Goal: Task Accomplishment & Management: Use online tool/utility

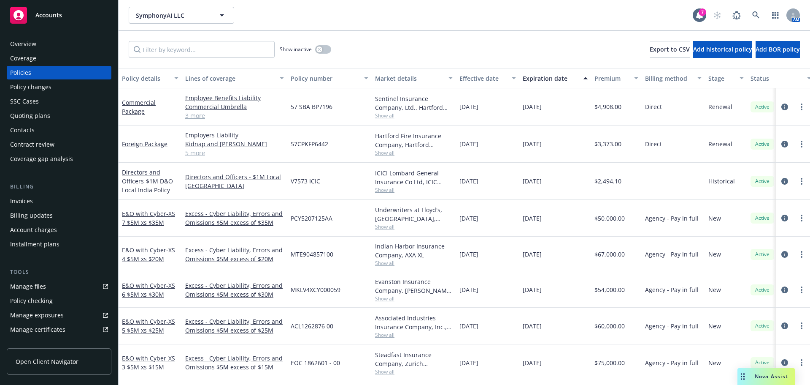
scroll to position [42, 0]
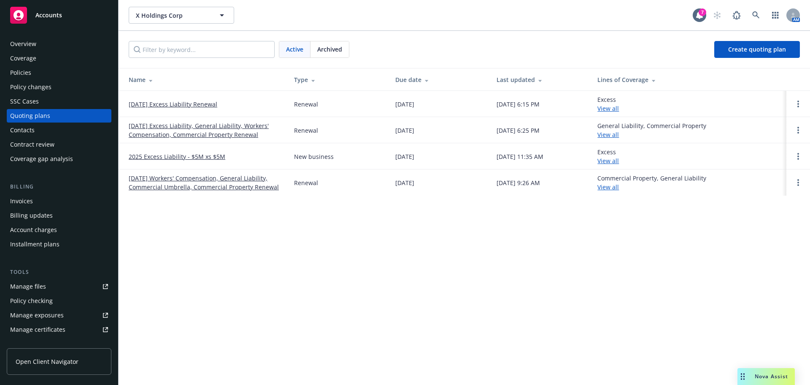
click at [173, 133] on link "10/01/25 Excess Liability, General Liability, Workers' Compensation, Commercial…" at bounding box center [205, 130] width 152 height 18
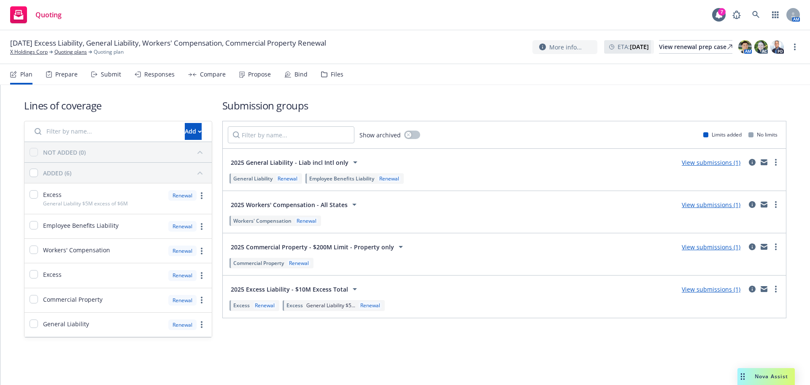
click at [768, 372] on span "Nova Assist" at bounding box center [771, 375] width 33 height 7
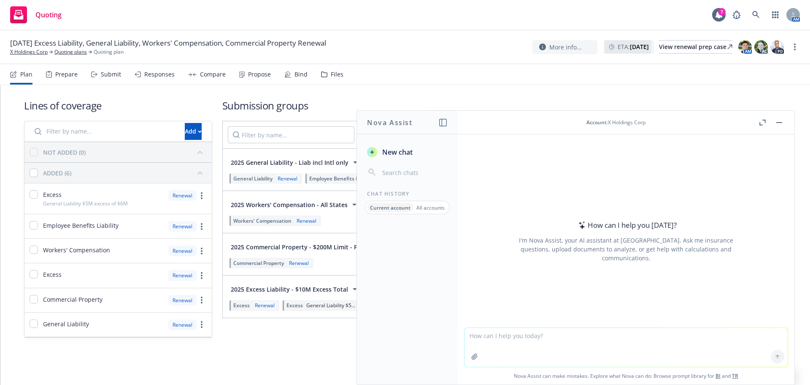
click at [549, 350] on textarea at bounding box center [626, 347] width 323 height 39
click at [575, 336] on textarea "what is the NAIC code [GEOGRAPHIC_DATA]" at bounding box center [626, 347] width 323 height 40
type textarea "what is the NAIC code national fire insurance company of [GEOGRAPHIC_DATA]"
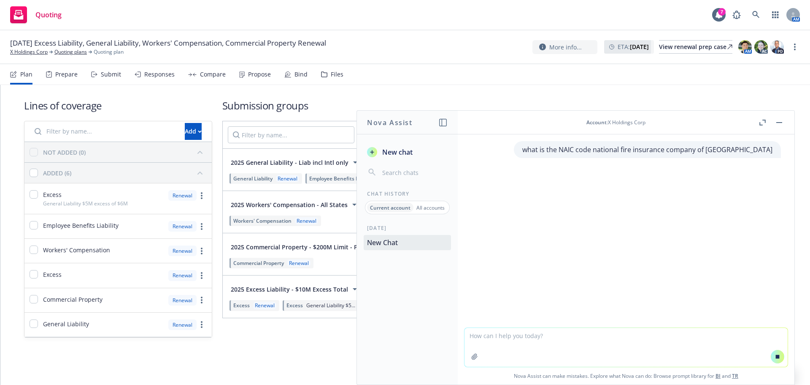
click at [636, 353] on textarea at bounding box center [626, 347] width 323 height 39
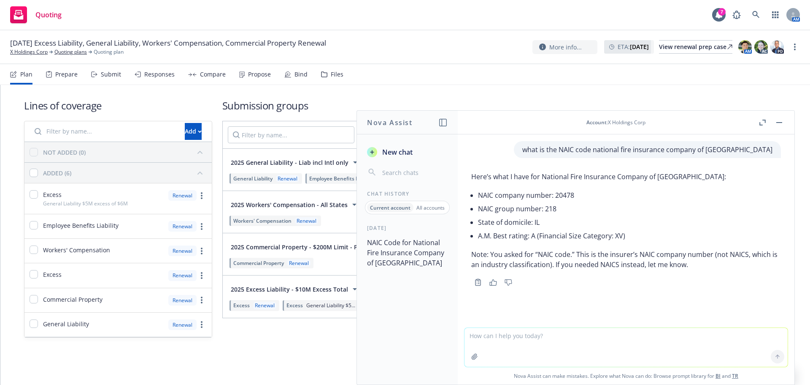
click at [775, 125] on button at bounding box center [780, 122] width 10 height 10
click at [784, 122] on button "button" at bounding box center [780, 122] width 10 height 10
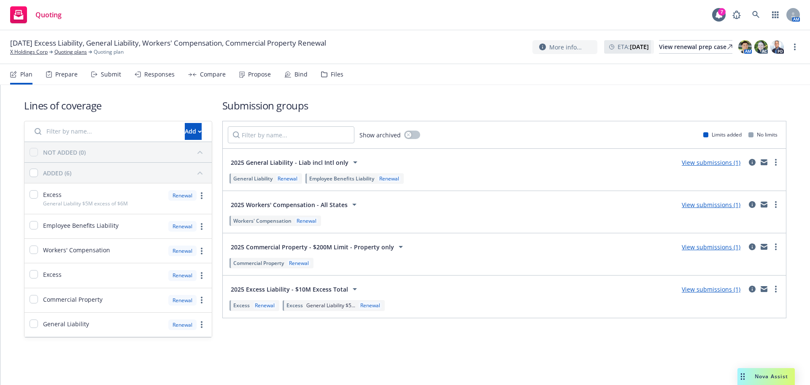
click at [110, 73] on div "Submit" at bounding box center [111, 74] width 20 height 7
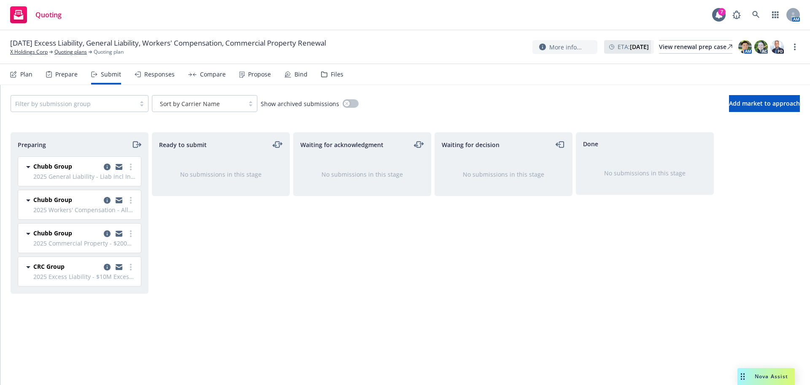
drag, startPoint x: 30, startPoint y: 73, endPoint x: 32, endPoint y: 78, distance: 5.1
click at [30, 73] on div "Plan" at bounding box center [26, 74] width 12 height 7
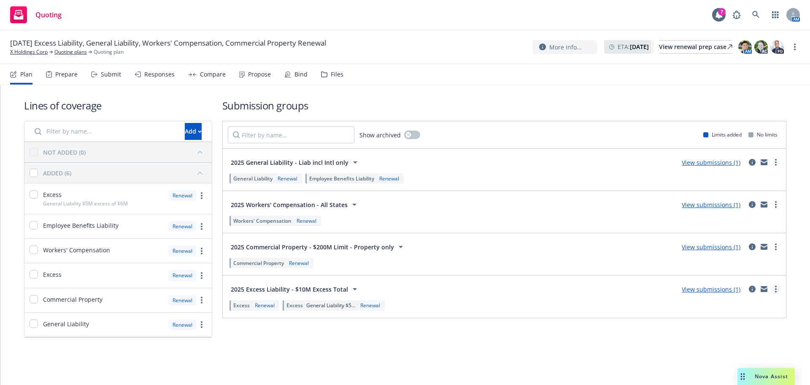
click at [777, 289] on link "more" at bounding box center [776, 289] width 10 height 10
click at [599, 327] on div "Submission groups Show archived Limits added No limits 2025 General Liability -…" at bounding box center [504, 217] width 564 height 239
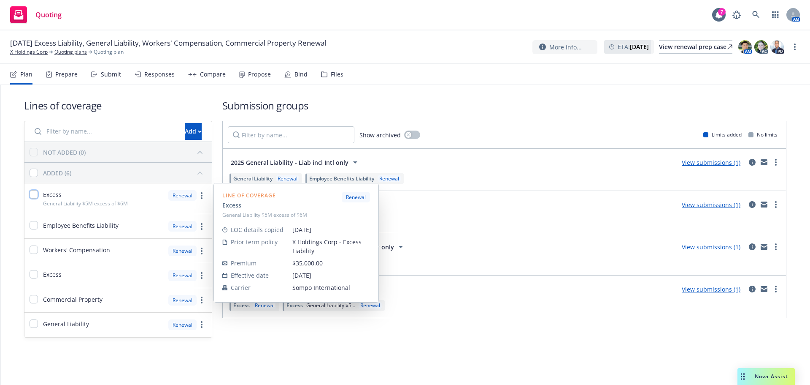
click at [36, 197] on input "checkbox" at bounding box center [34, 194] width 8 height 8
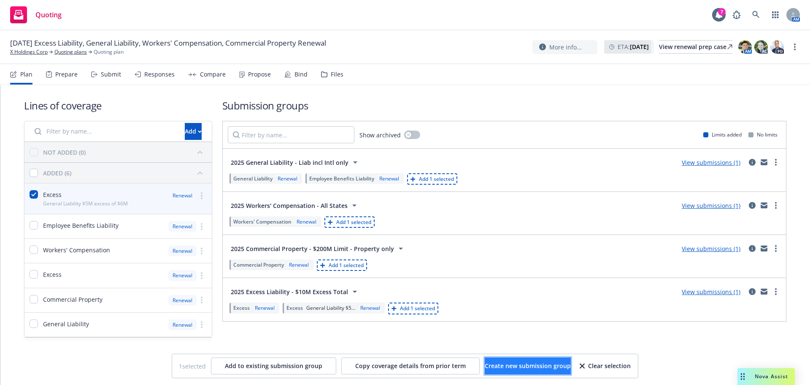
click at [502, 368] on span "Create new submission group" at bounding box center [528, 365] width 86 height 8
checkbox input "false"
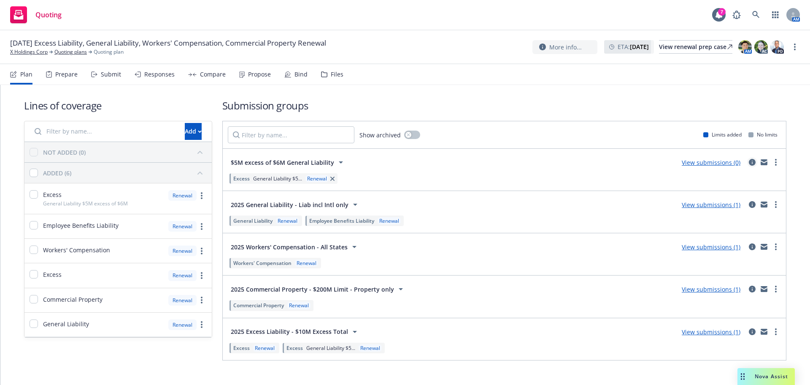
click at [750, 163] on link "circleInformation" at bounding box center [753, 162] width 10 height 10
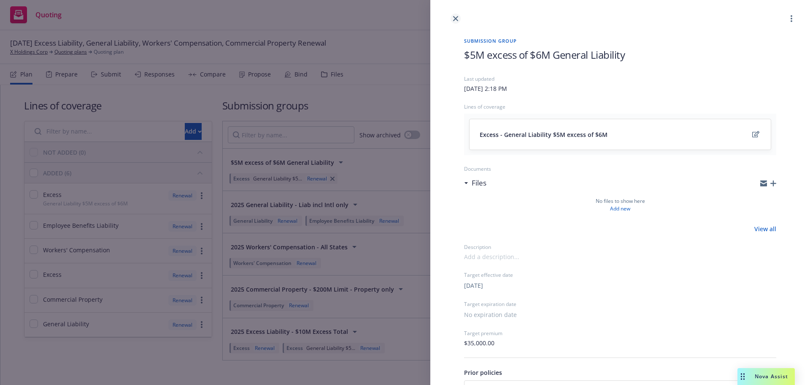
click at [457, 21] on link "close" at bounding box center [456, 19] width 10 height 10
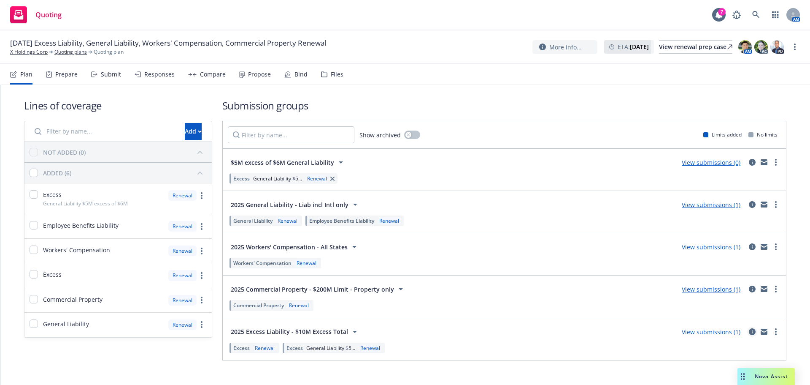
click at [749, 332] on icon "circleInformation" at bounding box center [752, 331] width 7 height 7
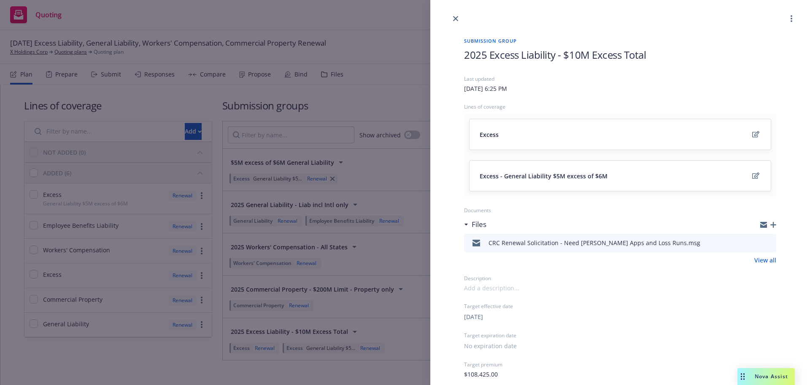
click at [579, 55] on span "2025 Excess Liability - $10M Excess Total" at bounding box center [555, 55] width 182 height 14
click at [456, 18] on icon "close" at bounding box center [455, 18] width 5 height 5
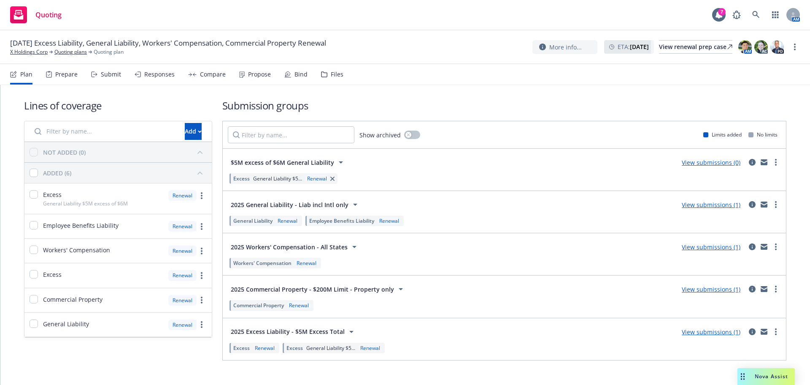
click at [700, 336] on div "View submissions (1)" at bounding box center [711, 331] width 69 height 10
click at [715, 165] on link "View submissions (0)" at bounding box center [711, 162] width 59 height 8
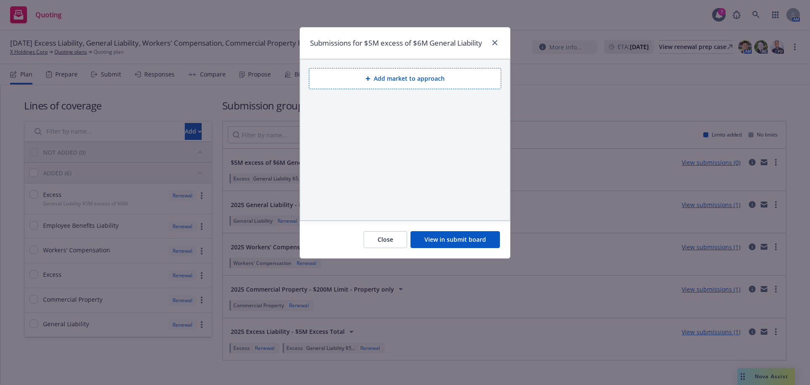
click at [368, 82] on button "Add market to approach" at bounding box center [405, 78] width 192 height 21
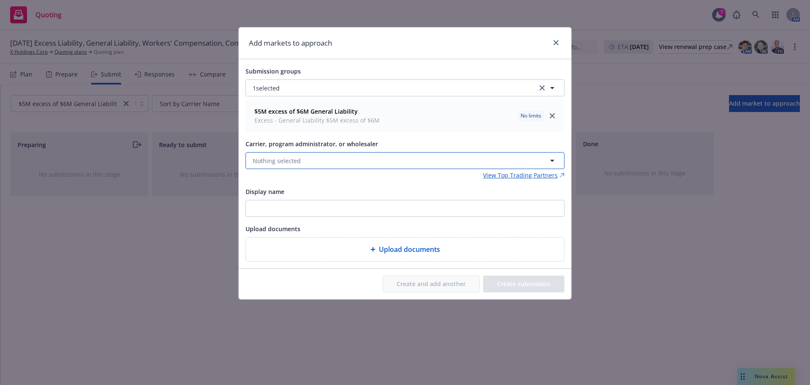
click at [268, 164] on span "Nothing selected" at bounding box center [277, 160] width 48 height 9
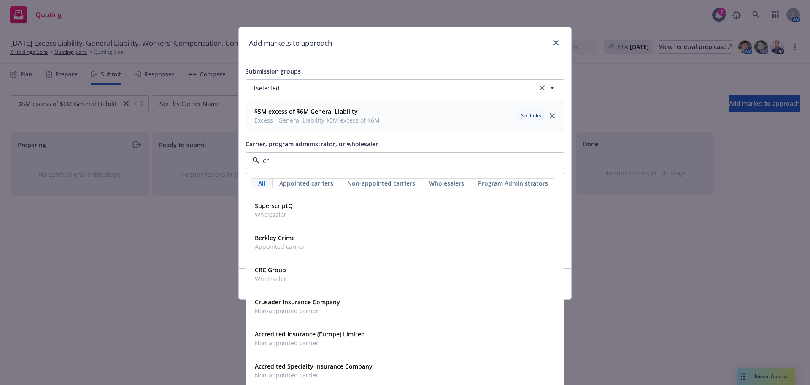
type input "crc"
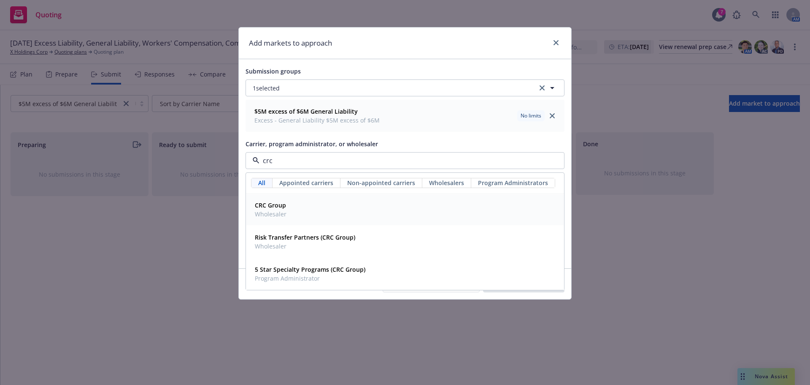
click at [287, 206] on div "CRC Group Wholesaler" at bounding box center [405, 209] width 307 height 21
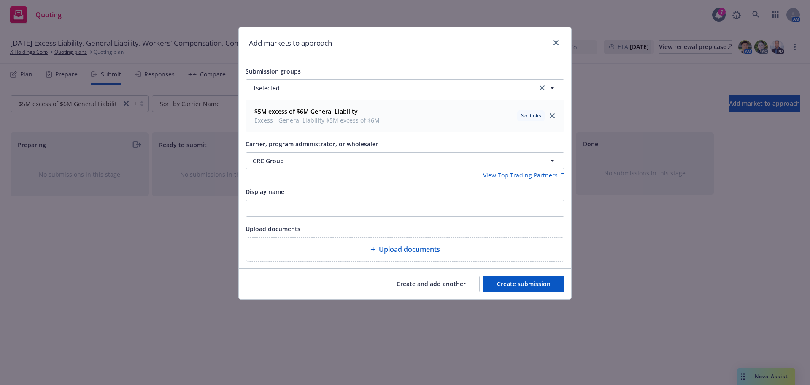
click at [508, 283] on button "Create submission" at bounding box center [523, 283] width 81 height 17
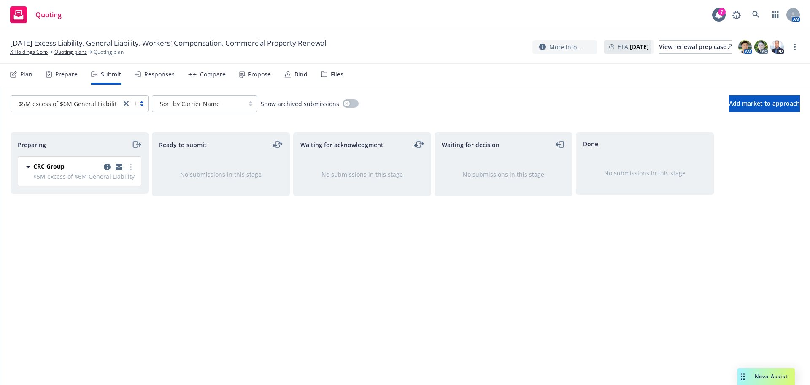
click at [103, 103] on span "$5M excess of $6M General Liability" at bounding box center [69, 103] width 101 height 9
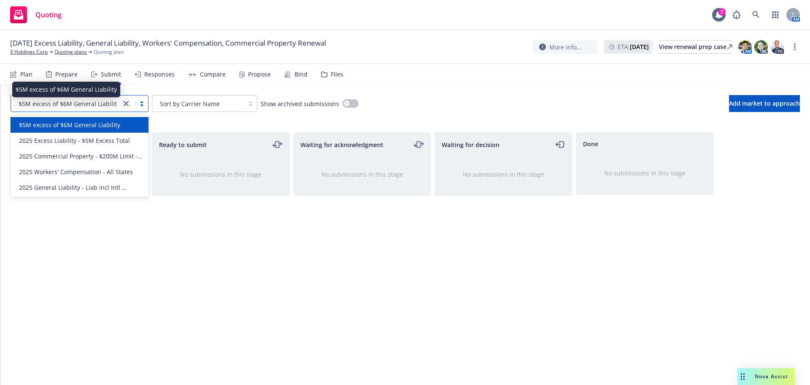
click at [127, 106] on icon "close" at bounding box center [126, 103] width 5 height 5
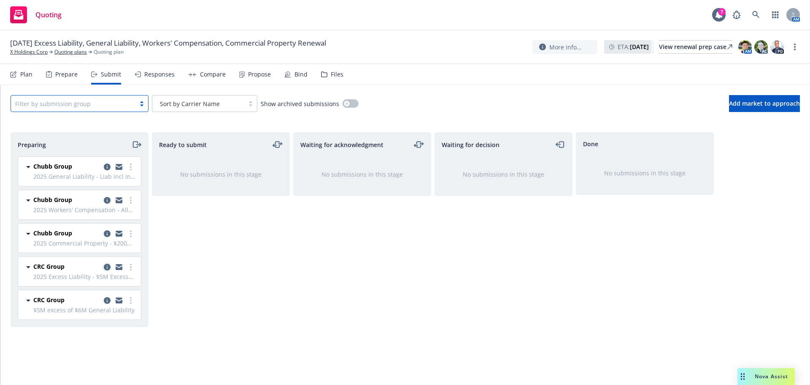
click at [108, 267] on icon "copy logging email" at bounding box center [107, 266] width 7 height 7
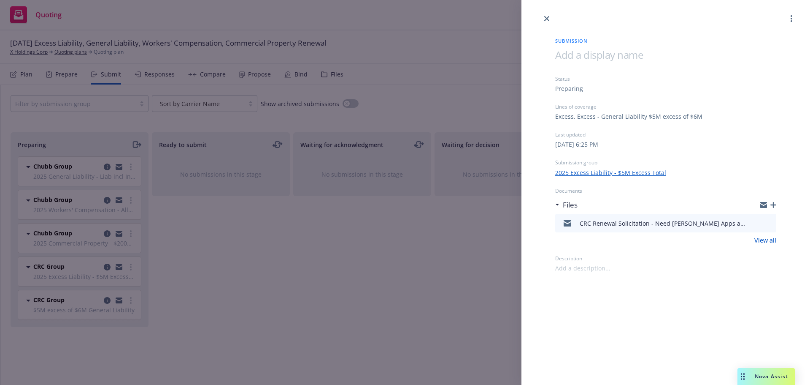
click at [772, 204] on icon "button" at bounding box center [774, 205] width 6 height 6
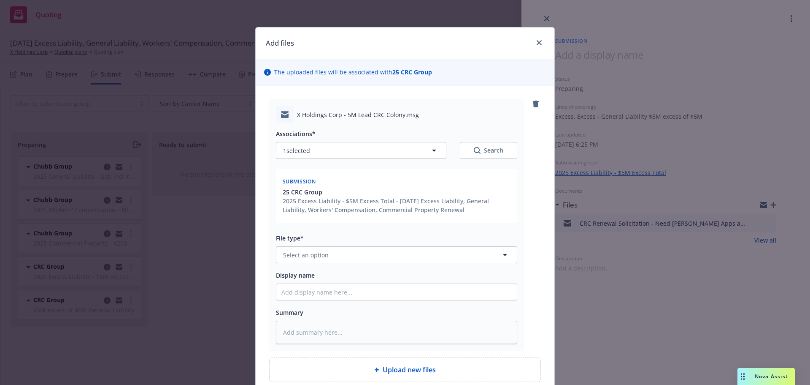
type textarea "x"
click at [302, 253] on span "Select an option" at bounding box center [306, 254] width 46 height 9
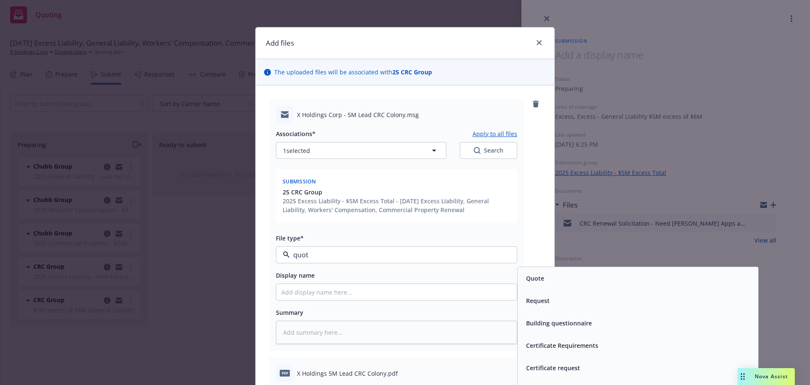
type input "quote"
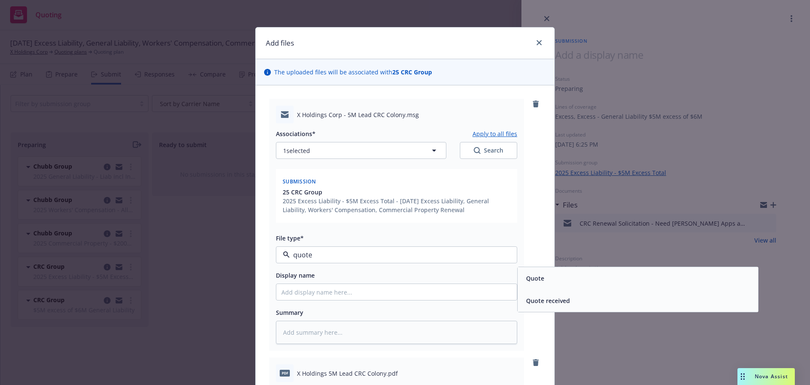
click at [555, 298] on span "Quote received" at bounding box center [548, 300] width 44 height 9
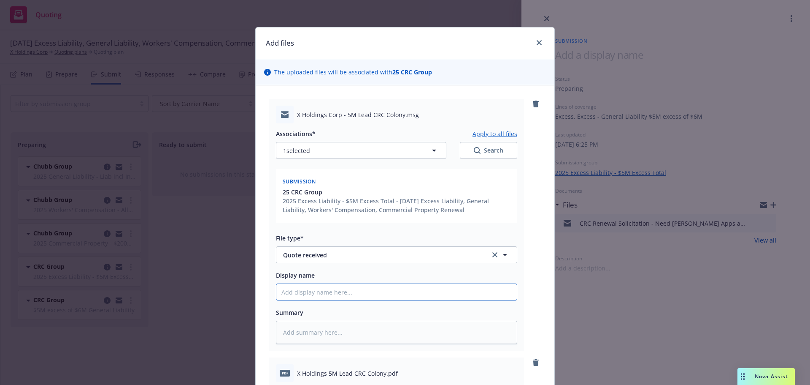
click at [411, 295] on input "Display name" at bounding box center [396, 292] width 241 height 16
type textarea "x"
type input "C"
type textarea "x"
type input "CR"
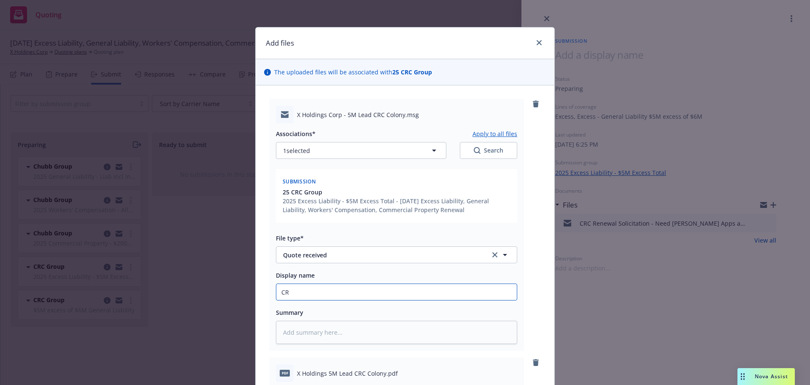
type textarea "x"
type input "CRC"
type textarea "x"
type input "CRC Qu"
type textarea "x"
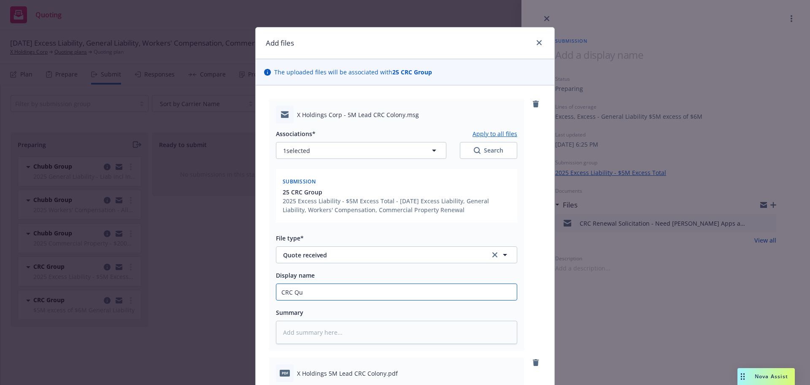
type input "CRC Q"
type textarea "x"
type input "CRC"
type textarea "x"
type input "CRC ="
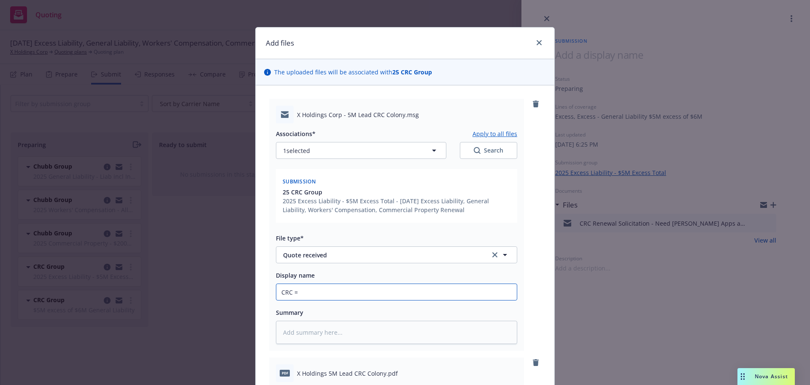
type textarea "x"
type input "CRC ="
type textarea "x"
type input "CRC ="
type textarea "x"
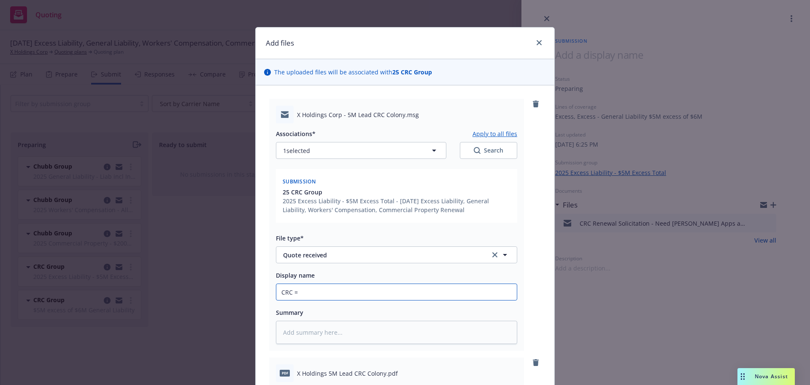
type input "CRC"
type textarea "x"
type input "CRC -"
type textarea "x"
type input "CRC"
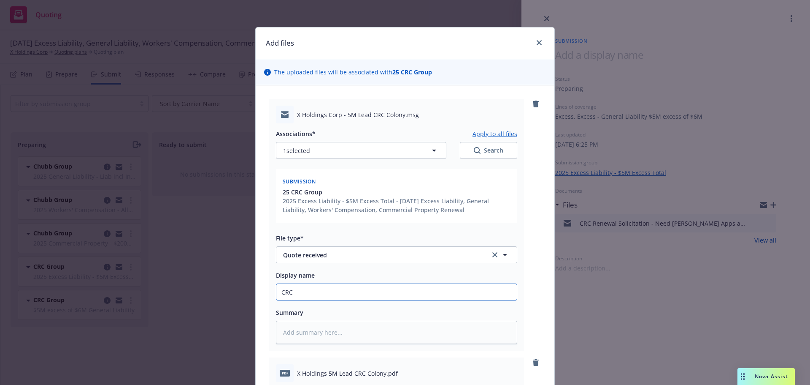
type textarea "x"
type input "CRC"
type textarea "x"
type input "CR"
type textarea "x"
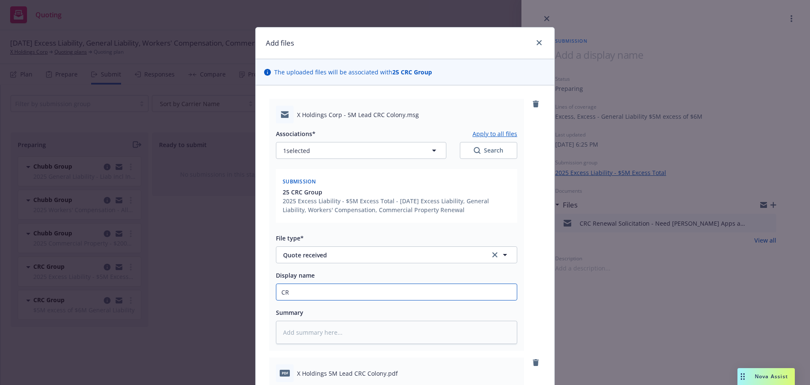
type input "C"
type textarea "x"
type input "Co"
type textarea "x"
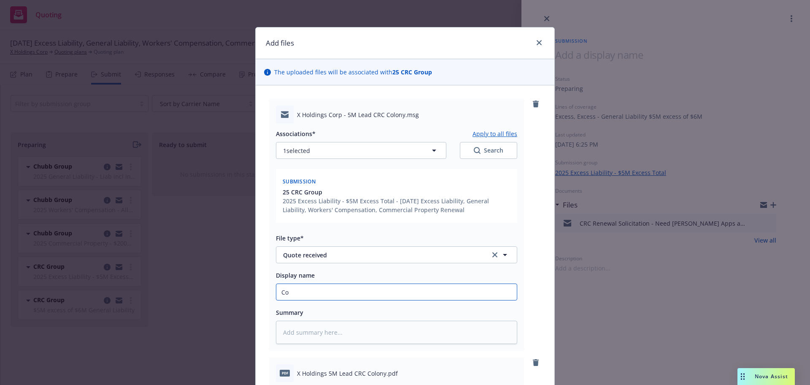
type input "Col"
type textarea "x"
type input "Colo"
type textarea "x"
type input "Colon"
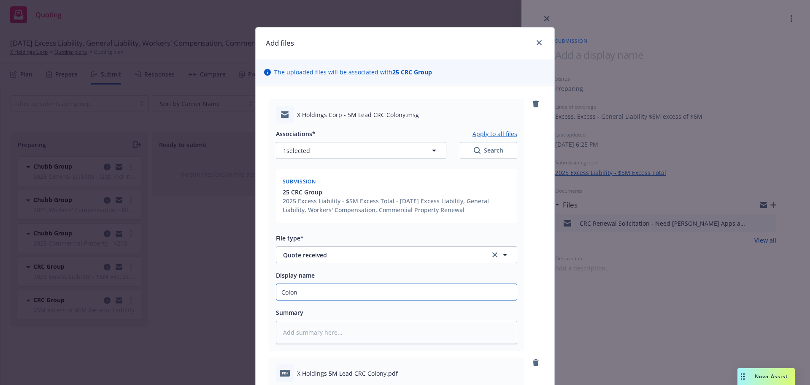
type textarea "x"
type input "Colono"
type textarea "x"
type input "Colon"
type textarea "x"
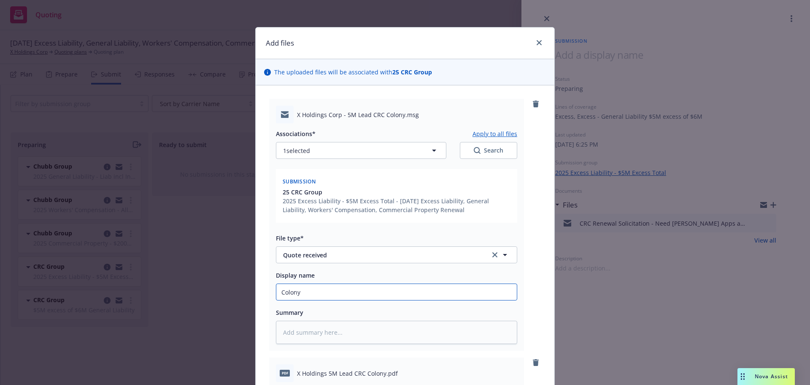
type input "Colony"
type textarea "x"
type input "Colony Qu"
type textarea "x"
type input "Colony Quo"
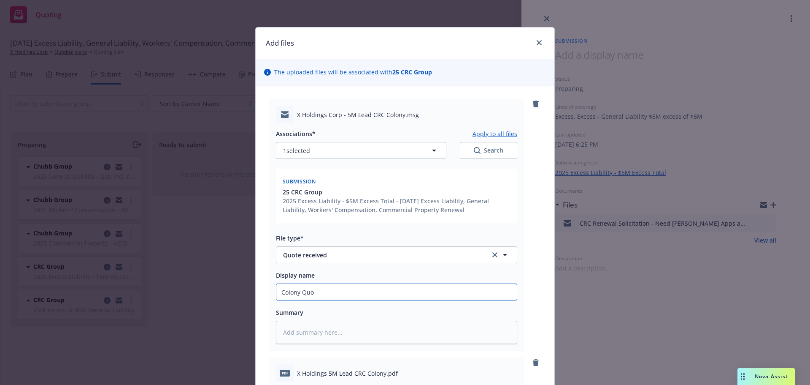
type textarea "x"
type input "Colony Quot"
type textarea "x"
type input "Colony Quote"
type textarea "x"
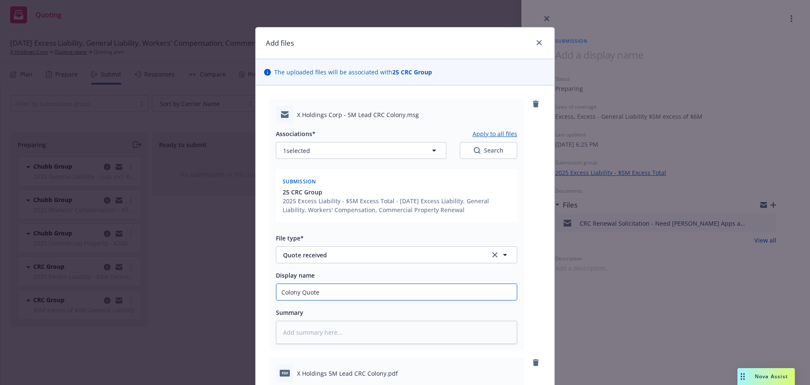
type input "Colony Quote $"
type textarea "x"
type input "Colony Quote $5M"
type textarea "x"
type input "Colony Quote $5M"
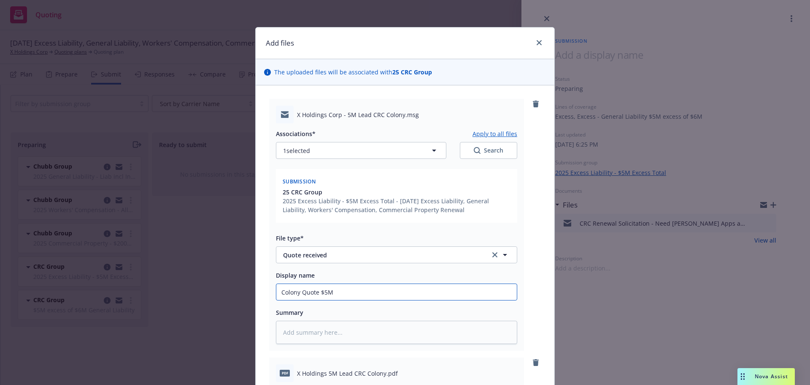
type textarea "x"
type input "Colony Quote $5M xs"
type textarea "x"
type input "Colony Quote $5M xs"
type textarea "x"
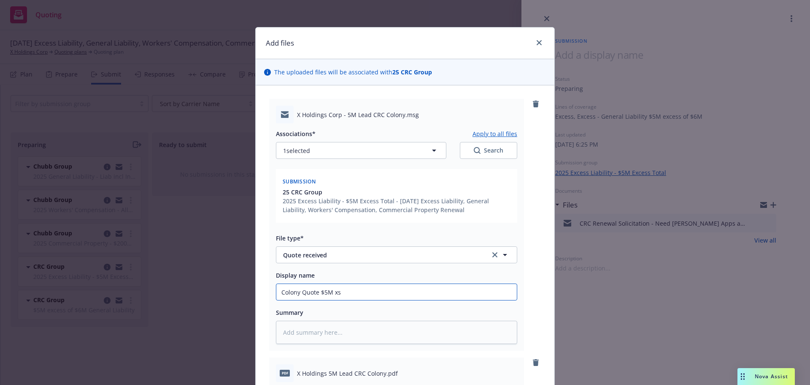
type input "Colony Quote $5M xs $"
type textarea "x"
type input "Colony Quote $5M xs"
type textarea "x"
type input "Colony Quote $5M xs"
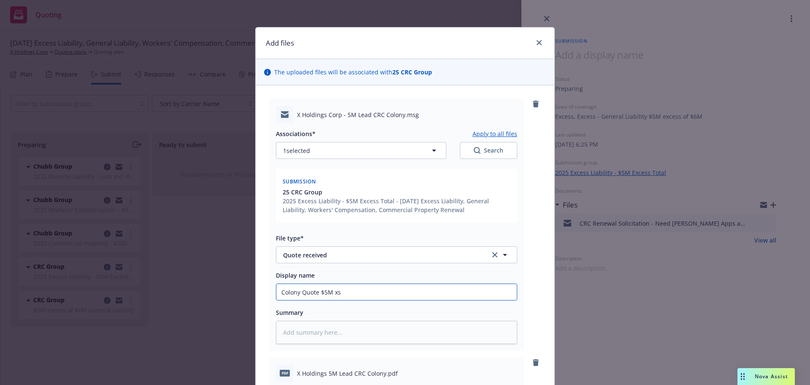
type textarea "x"
type input "Colony Quote $5M x"
type textarea "x"
type input "Colony Quote $5M"
type textarea "x"
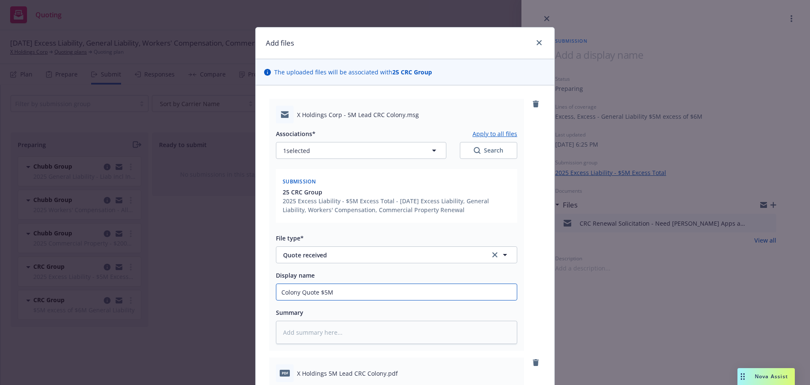
type input "Colony Quote $5M E"
type textarea "x"
type input "Colony Quote $5M Ex"
type textarea "x"
type input "Colony Quote $5M Exc"
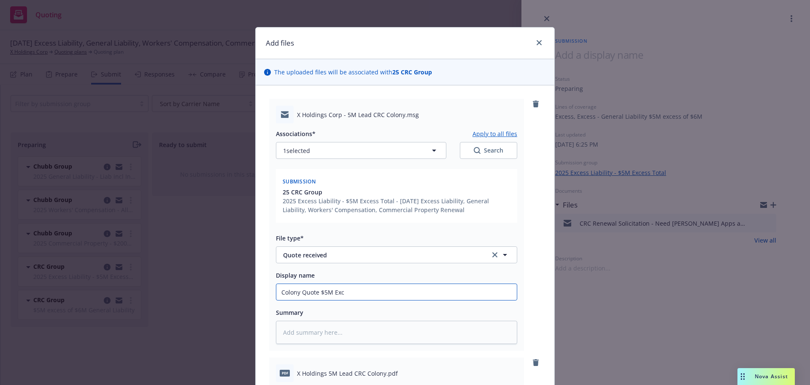
type textarea "x"
type input "Colony Quote $5M Exces"
type textarea "x"
type input "Colony Quote $5M Excess"
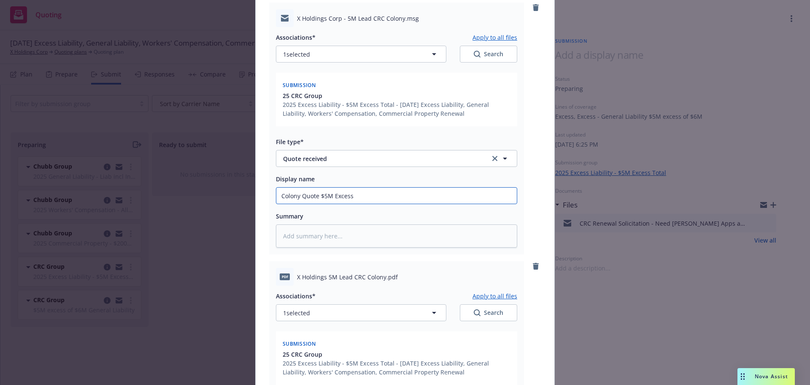
scroll to position [127, 0]
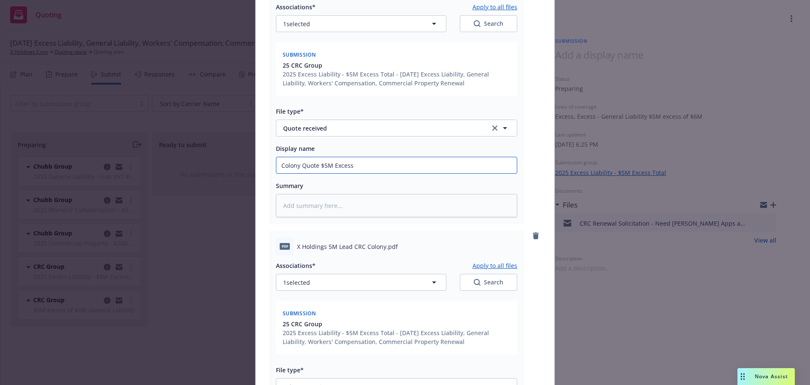
click at [317, 165] on input "Colony Quote $5M Excess" at bounding box center [396, 165] width 241 height 16
type textarea "x"
type input "Colony Quote $5M Excess"
type textarea "x"
type input "Colony Quote $5M Excess la"
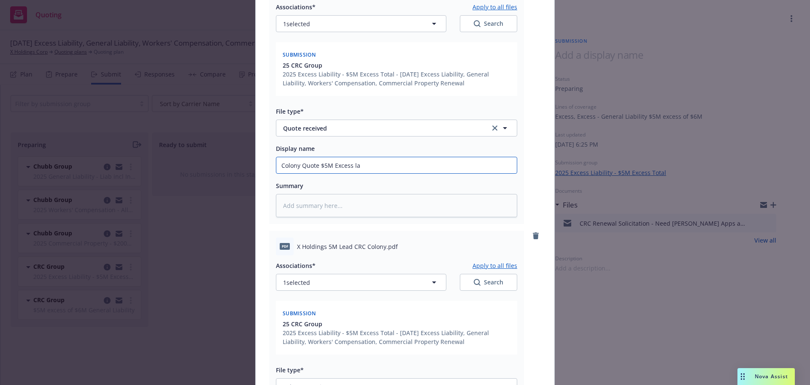
type textarea "x"
type input "Colony Quote $5M Excess lay"
type textarea "x"
type input "Colony Quote $5M Excess laye"
type textarea "x"
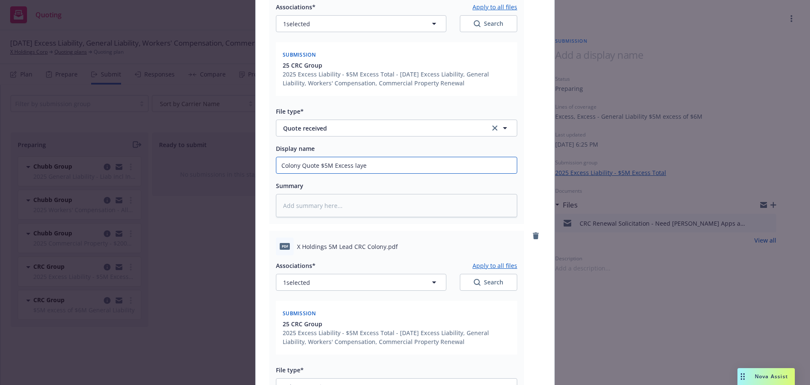
type input "Colony Quote $5M Excess layer"
type textarea "x"
type input "Colony Quote $5M Excess layer"
type textarea "x"
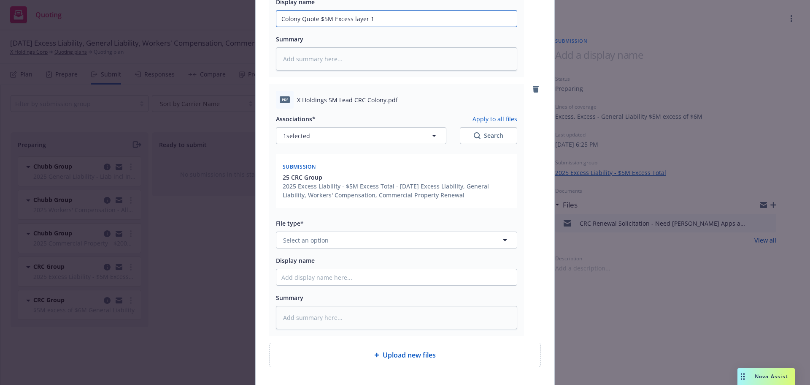
scroll to position [295, 0]
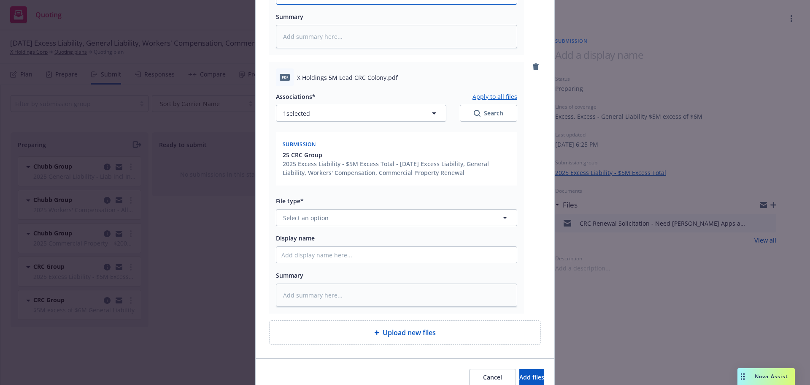
type input "Colony Quote $5M Excess layer 1"
click at [326, 226] on button "Select an option" at bounding box center [396, 217] width 241 height 17
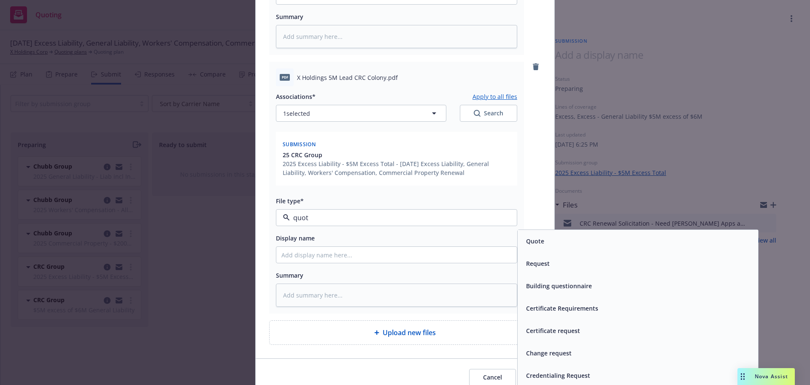
type input "quote"
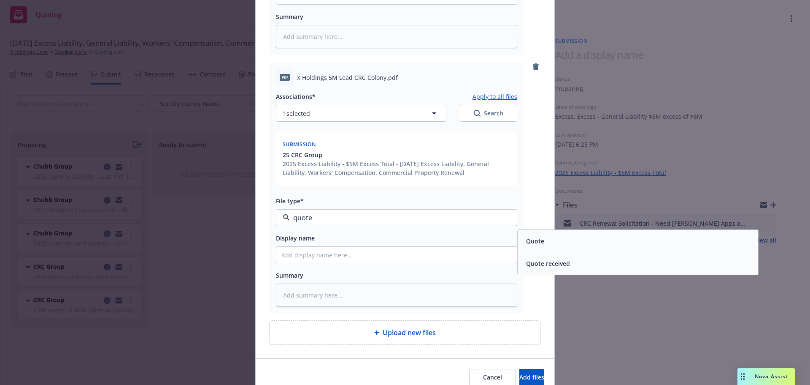
click at [557, 245] on div "Quote" at bounding box center [638, 241] width 230 height 12
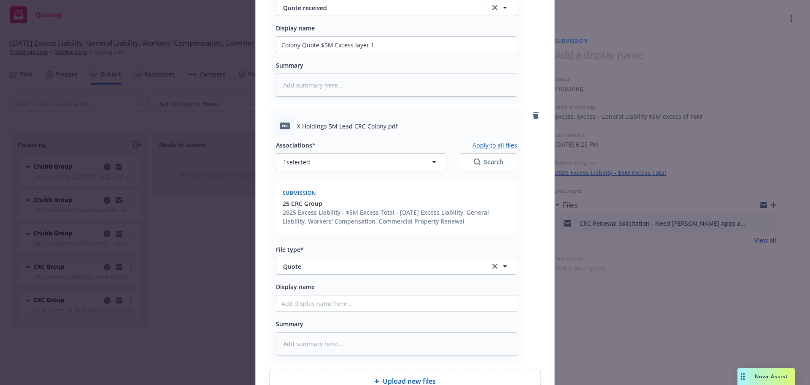
scroll to position [169, 0]
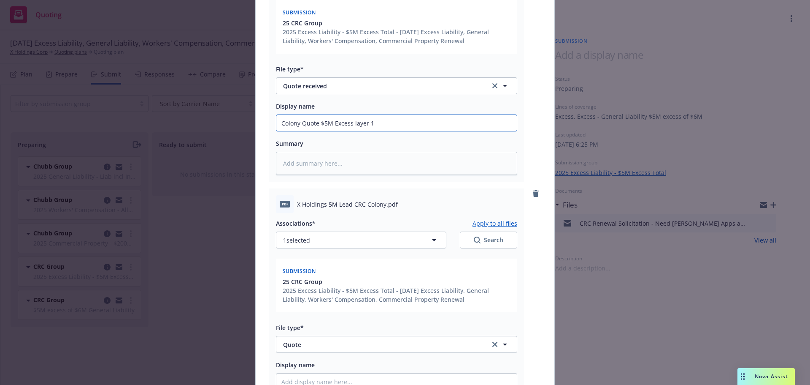
drag, startPoint x: 377, startPoint y: 121, endPoint x: 276, endPoint y: 123, distance: 101.3
click at [276, 123] on input "Colony Quote $5M Excess layer 1" at bounding box center [396, 123] width 241 height 16
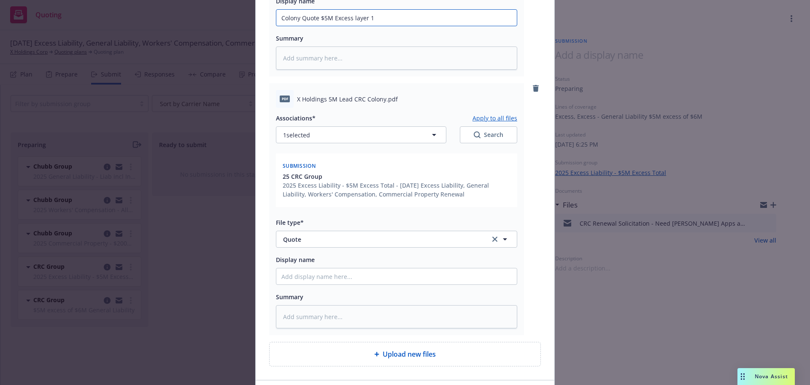
scroll to position [295, 0]
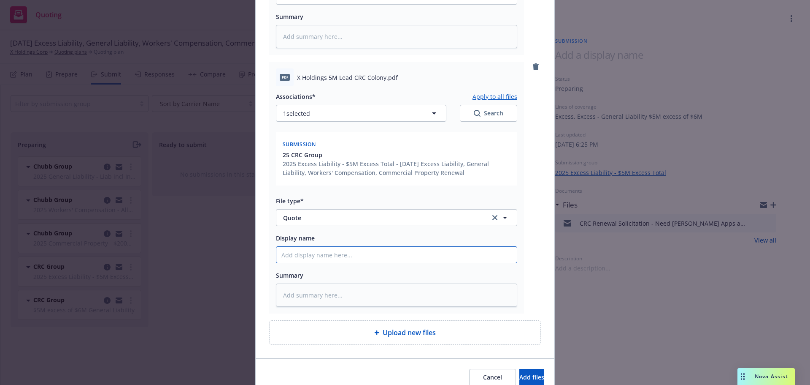
click at [305, 252] on input "Display name" at bounding box center [396, 255] width 241 height 16
paste input "Colony Quote $5M Excess layer 1"
type textarea "x"
type input "Colony Quote $5M Excess layer 1"
click at [520, 373] on span "Add files" at bounding box center [532, 377] width 25 height 8
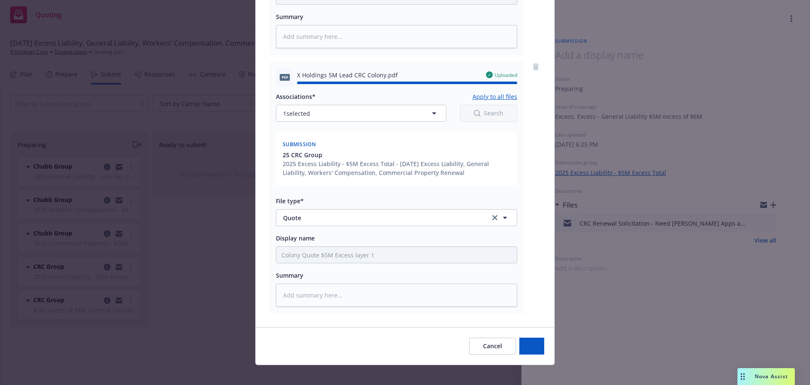
type textarea "x"
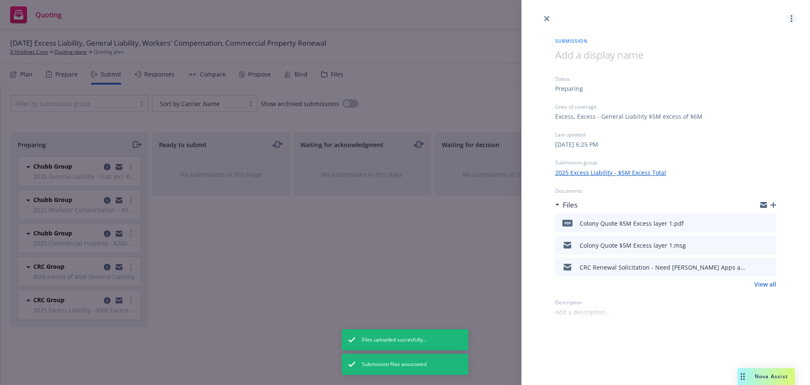
click at [793, 21] on link "more" at bounding box center [792, 19] width 10 height 10
click at [367, 280] on div "Submission Status Preparing Lines of coverage Excess, Excess - General Liabilit…" at bounding box center [405, 192] width 810 height 385
click at [259, 245] on div "Ready to submit No submissions in this stage" at bounding box center [221, 249] width 138 height 235
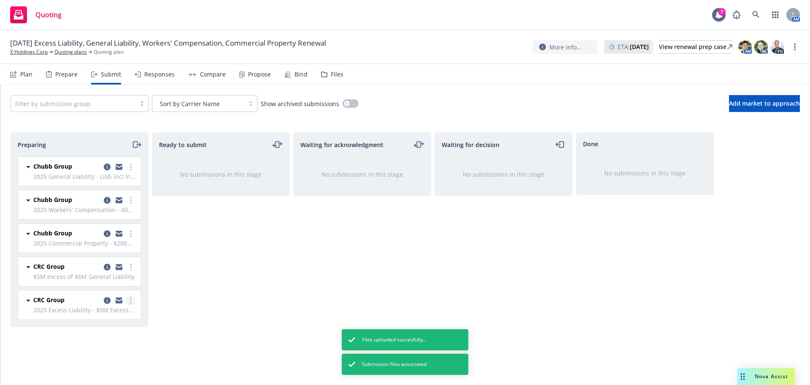
click at [130, 301] on icon "more" at bounding box center [131, 300] width 2 height 7
click at [115, 235] on span "Add accepted decision" at bounding box center [93, 232] width 84 height 8
select select "12"
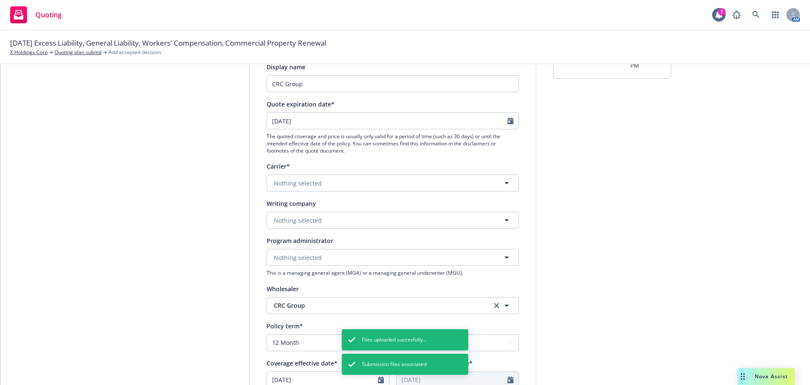
scroll to position [84, 0]
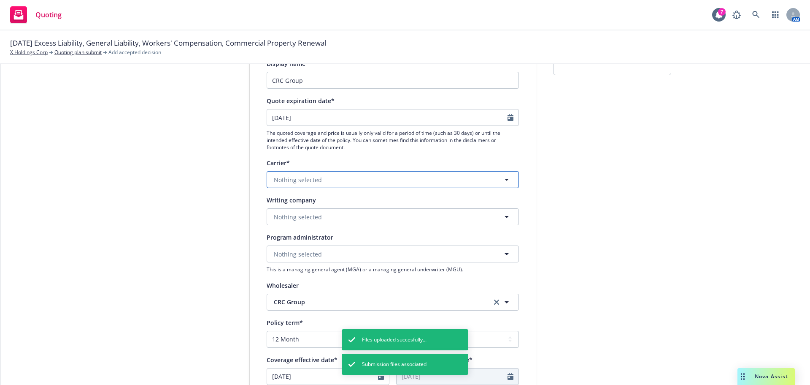
click at [309, 179] on span "Nothing selected" at bounding box center [298, 179] width 48 height 9
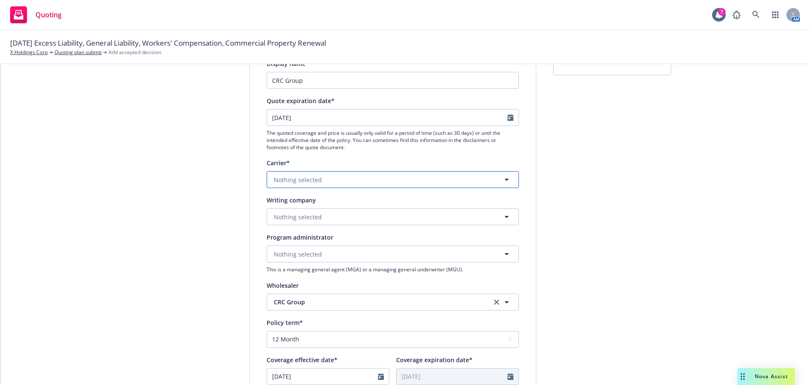
click at [388, 177] on button "Nothing selected" at bounding box center [393, 179] width 252 height 17
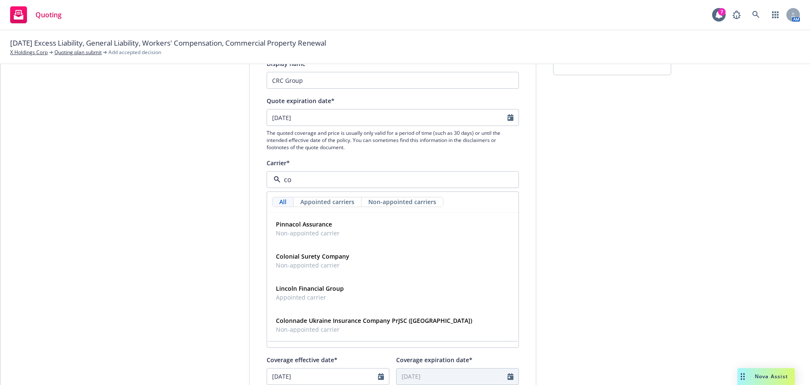
type input "c"
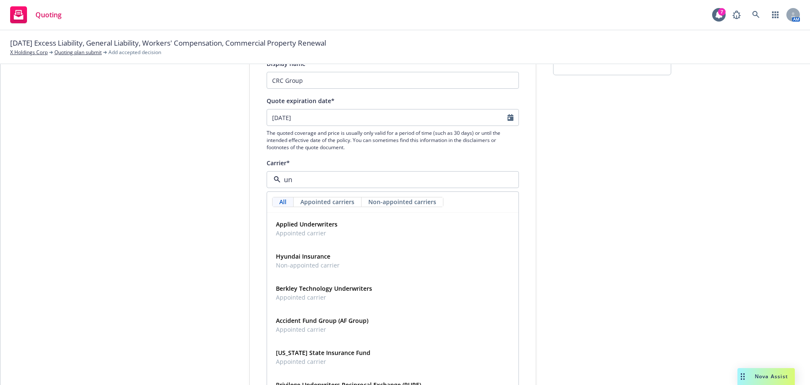
type input "u"
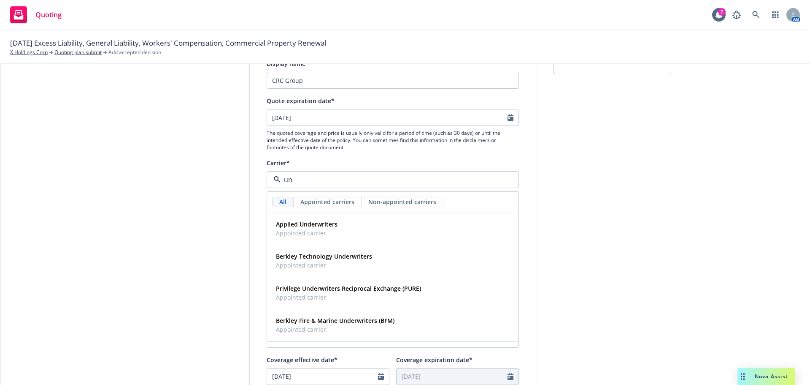
type input "u"
type input "lloy"
click at [311, 231] on span "Non-appointed carrier" at bounding box center [334, 232] width 117 height 9
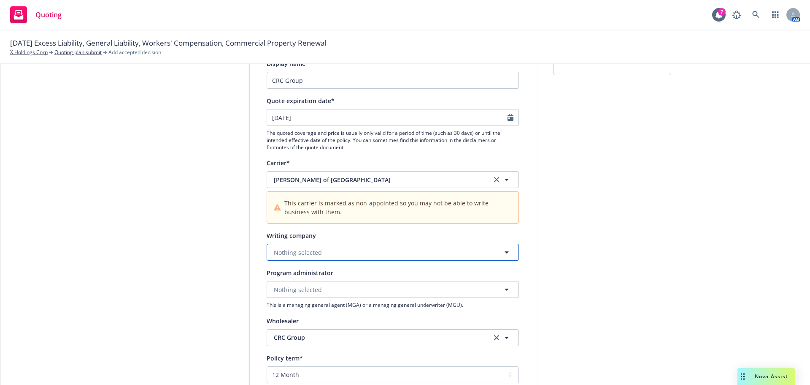
click at [299, 248] on span "Nothing selected" at bounding box center [298, 252] width 48 height 9
type input "c"
click at [395, 292] on div "Lloyd's Insurance Company S.A. Alien - No alien insurer ID number" at bounding box center [393, 280] width 251 height 31
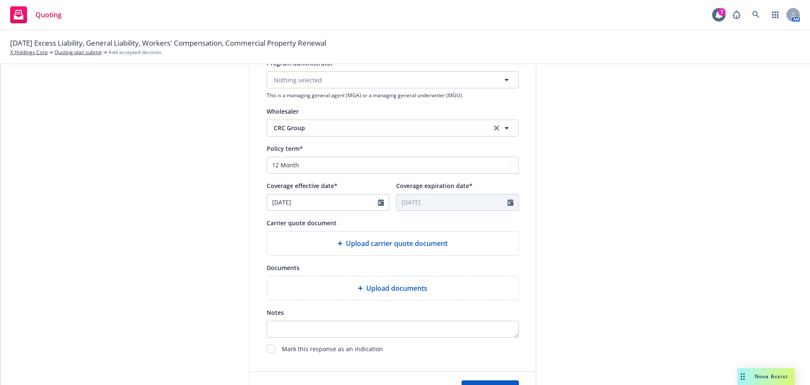
scroll to position [295, 0]
click at [391, 243] on span "Upload carrier quote document" at bounding box center [397, 241] width 102 height 10
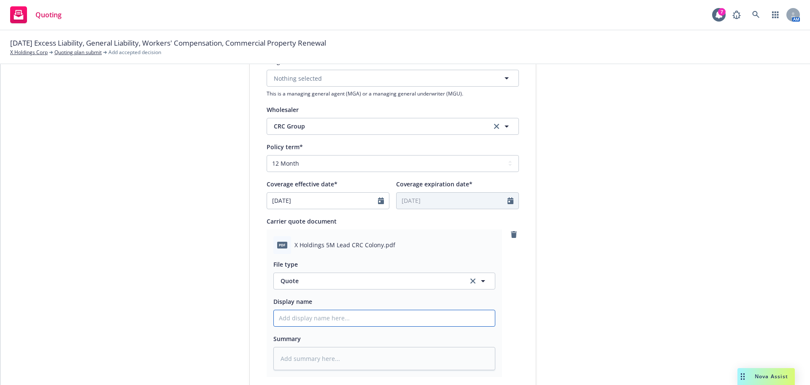
click at [298, 320] on input "Display name" at bounding box center [384, 318] width 221 height 16
type textarea "x"
type input "C"
type textarea "x"
type input "Co"
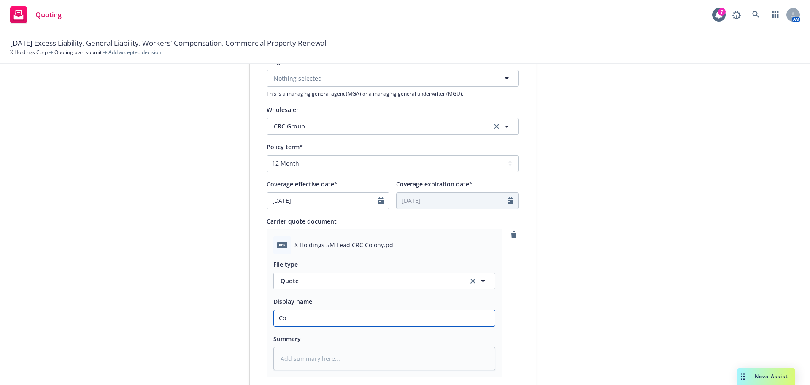
type textarea "x"
type input "Col"
type textarea "x"
type input "Colo"
type textarea "x"
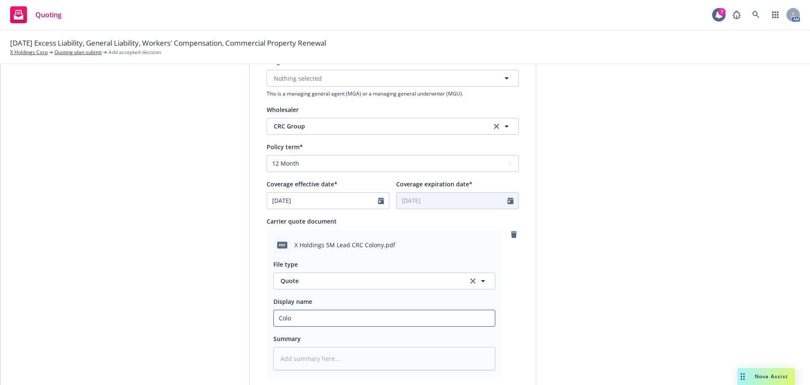
type input "Colon"
type textarea "x"
type input "Colony"
type textarea "x"
type input "Colony"
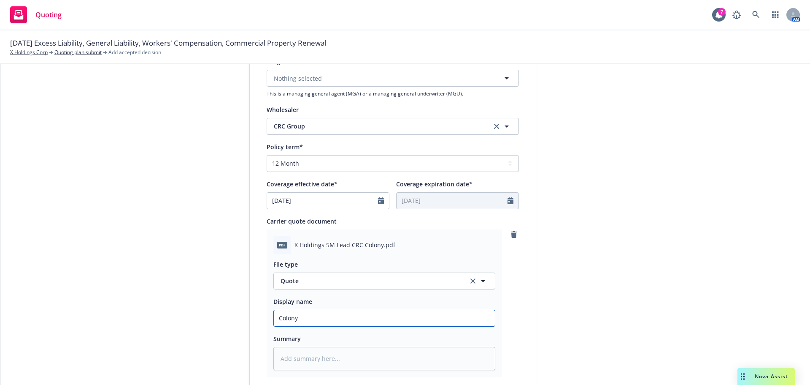
type textarea "x"
type input "Colony"
type textarea "x"
type input "Colon"
type textarea "x"
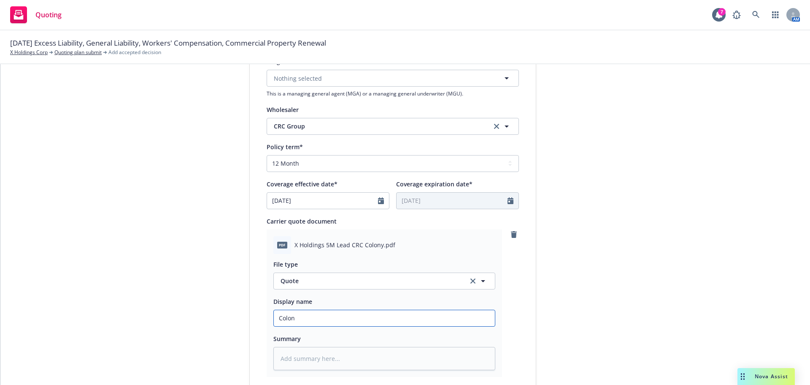
type input "Colo"
type textarea "x"
type input "Col"
type textarea "x"
type input "Co"
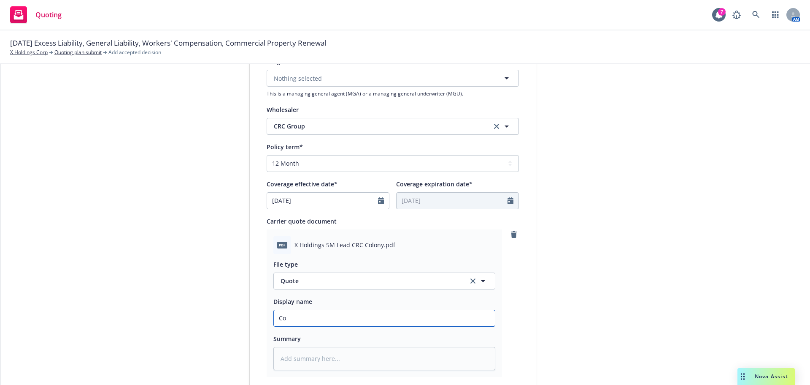
type textarea "x"
type input "C"
type textarea "x"
type input "2"
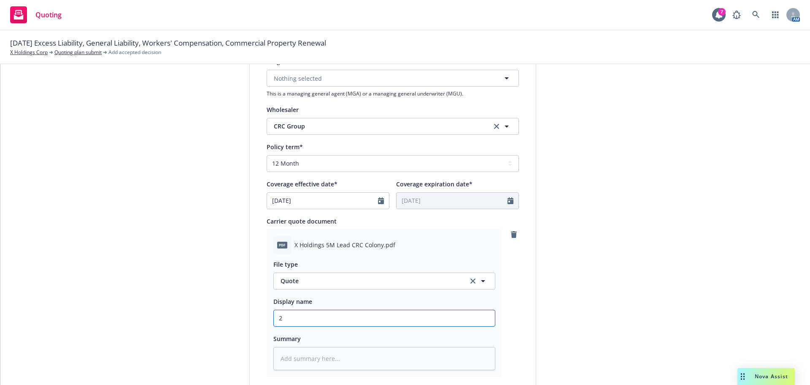
type textarea "x"
type input "2-"
type textarea "x"
type input "2-25"
type textarea "x"
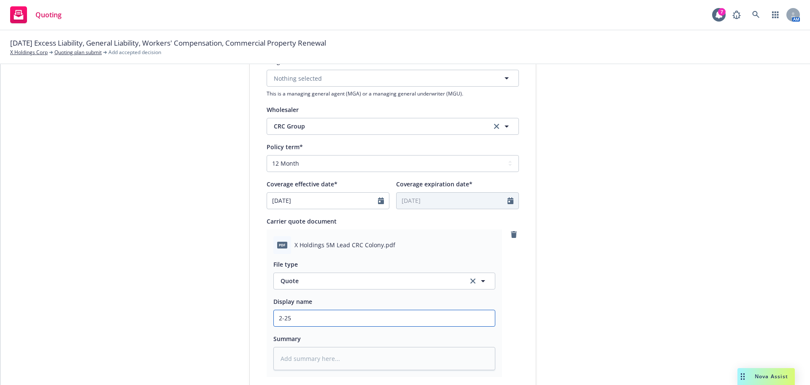
type input "2-2"
type textarea "x"
type input "2-"
type textarea "x"
type input "20"
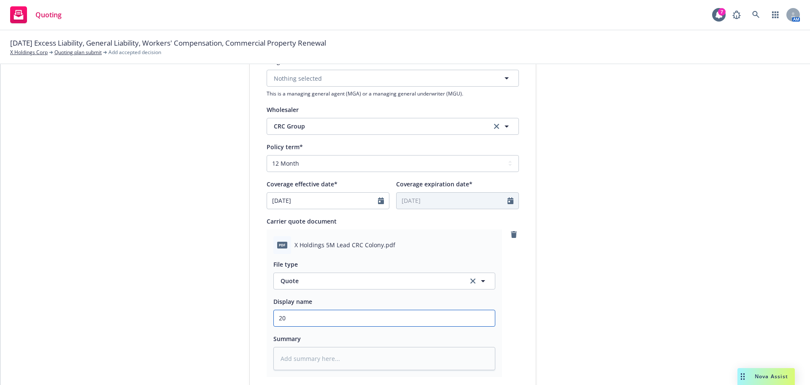
type textarea "x"
type input "20-"
type textarea "x"
type input "20-2"
type textarea "x"
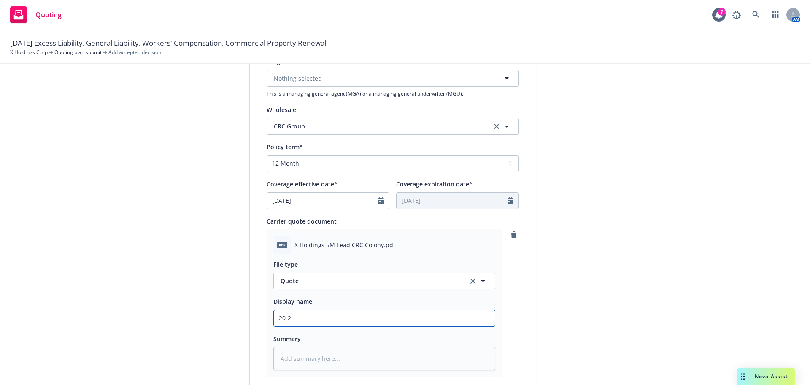
type input "20-25"
type textarea "x"
type input "20-2"
type textarea "x"
type input "20-"
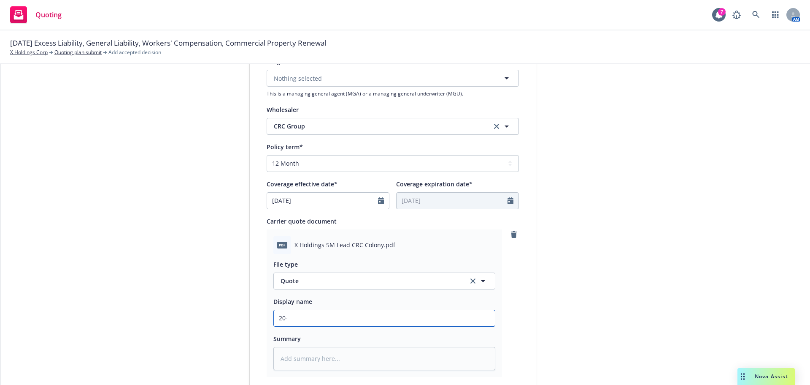
type textarea "x"
type input "20"
type textarea "x"
type input "202"
type textarea "x"
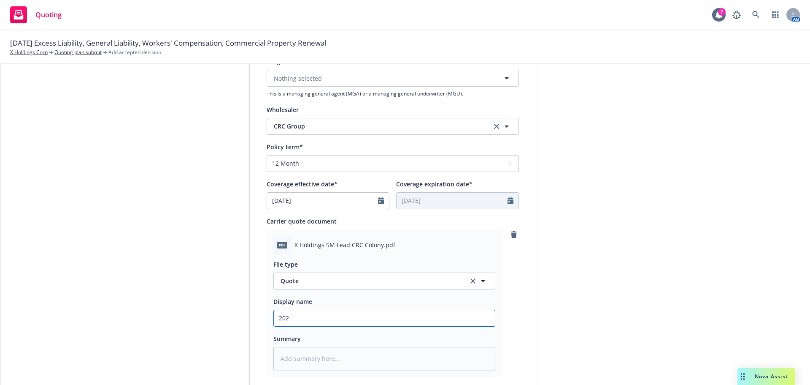
type input "2025"
type textarea "x"
type input "2025"
type textarea "x"
type input "2025 C"
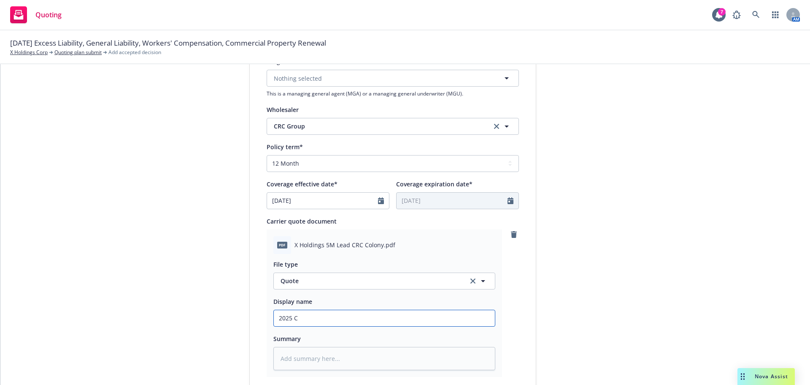
type textarea "x"
type input "2025 Co"
type textarea "x"
type input "2025 Col"
type textarea "x"
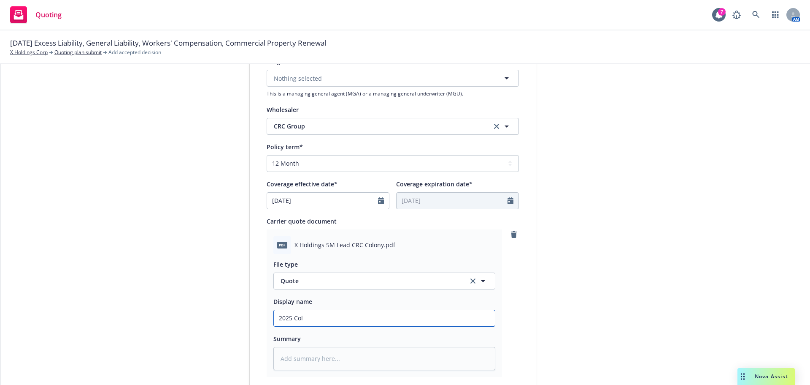
type input "2025 Colo"
type textarea "x"
type input "2025 Colon"
type textarea "x"
type input "2025 Colony"
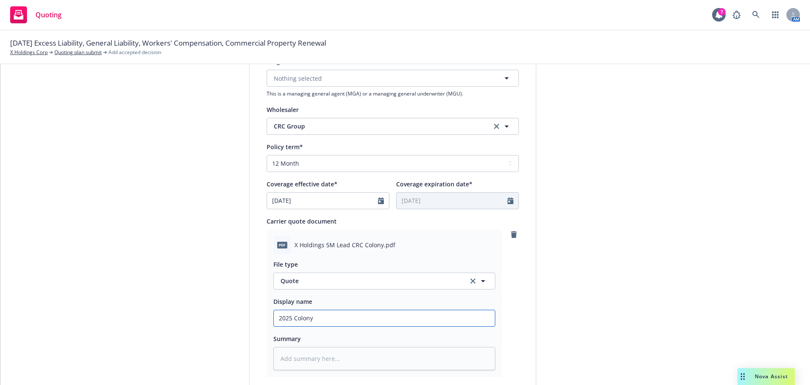
type textarea "x"
type input "2025 Colony"
type textarea "x"
type input "2025 Colony E"
type textarea "x"
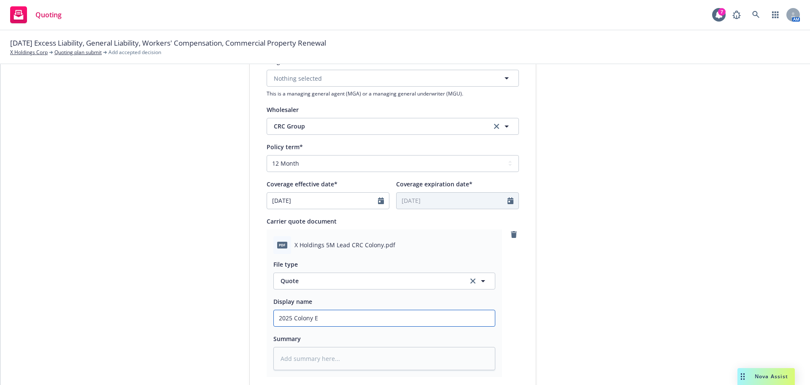
type input "2025 Colony Ex"
type textarea "x"
type input "2025 Colony Exc"
type textarea "x"
type input "2025 Colony Exce"
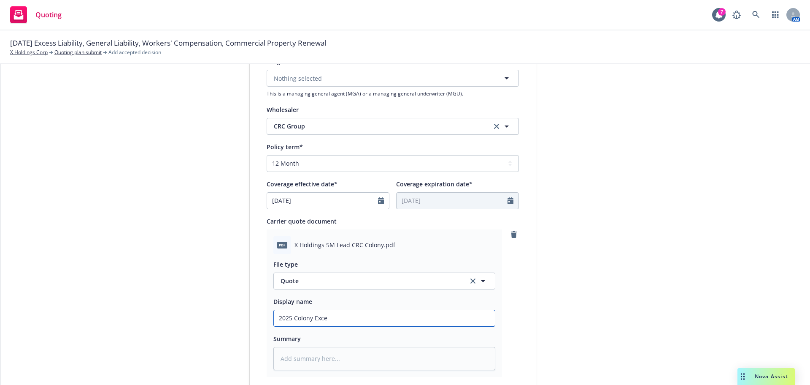
type textarea "x"
type input "2025 Colony Exces"
type textarea "x"
type input "2025 Colony Excess"
type textarea "x"
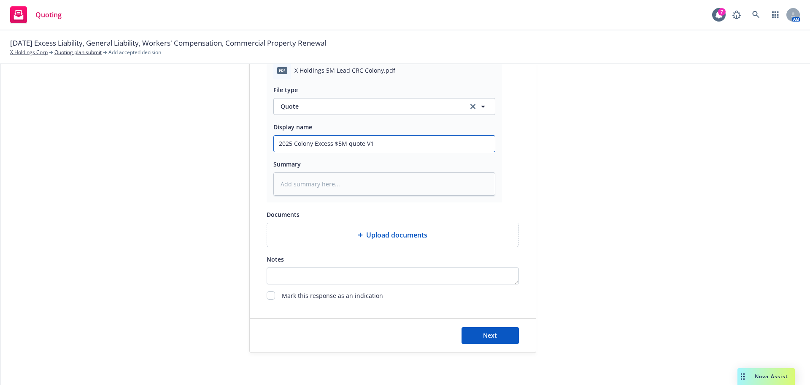
scroll to position [471, 0]
click at [491, 333] on span "Next" at bounding box center [490, 333] width 14 height 8
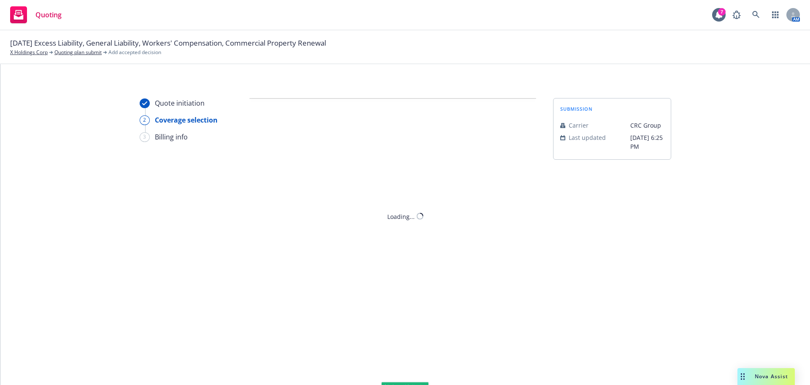
scroll to position [0, 0]
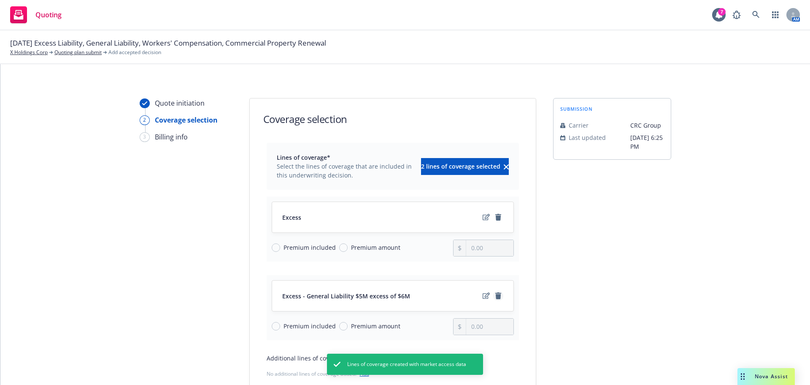
click at [496, 298] on icon "remove" at bounding box center [499, 295] width 6 height 7
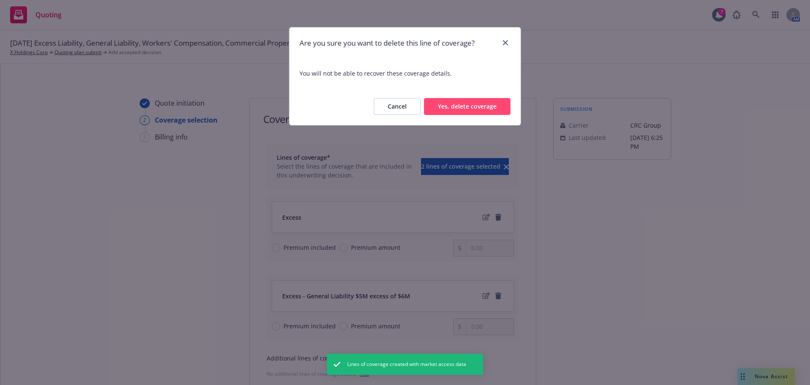
click at [458, 109] on button "Yes, delete coverage" at bounding box center [467, 106] width 87 height 17
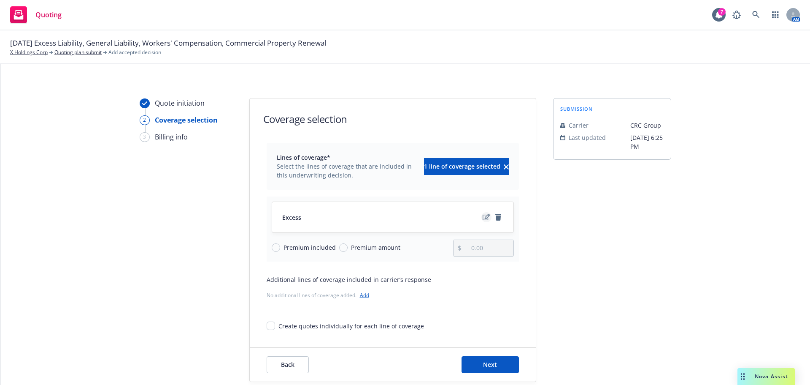
click at [483, 216] on icon "edit" at bounding box center [486, 217] width 7 height 7
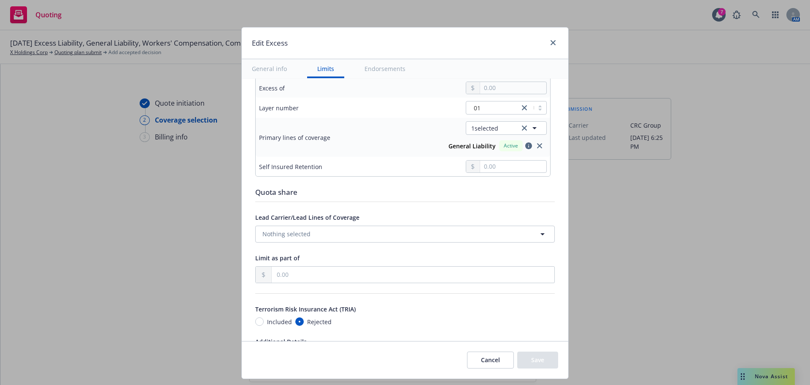
scroll to position [127, 0]
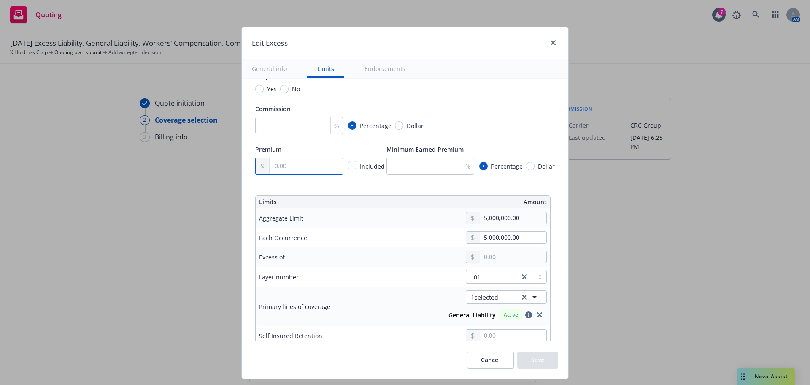
click at [296, 168] on input "text" at bounding box center [306, 166] width 73 height 16
click at [296, 130] on input "number" at bounding box center [299, 125] width 88 height 17
click at [540, 353] on button "Save" at bounding box center [537, 359] width 41 height 17
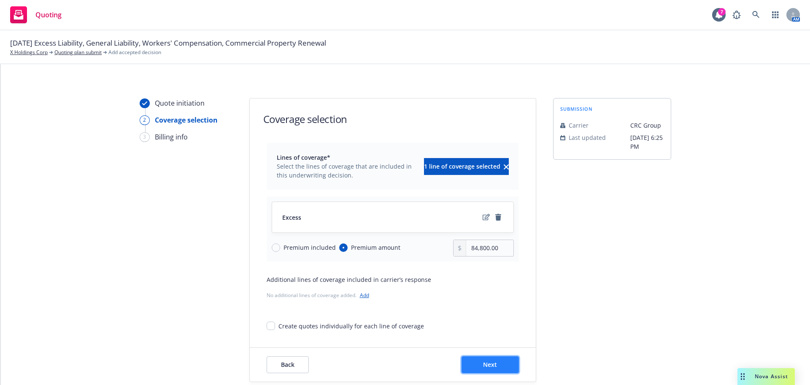
click at [493, 358] on button "Next" at bounding box center [490, 364] width 57 height 17
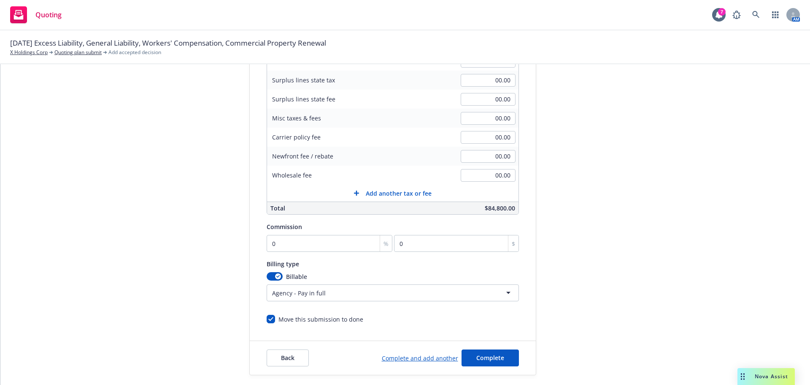
scroll to position [179, 0]
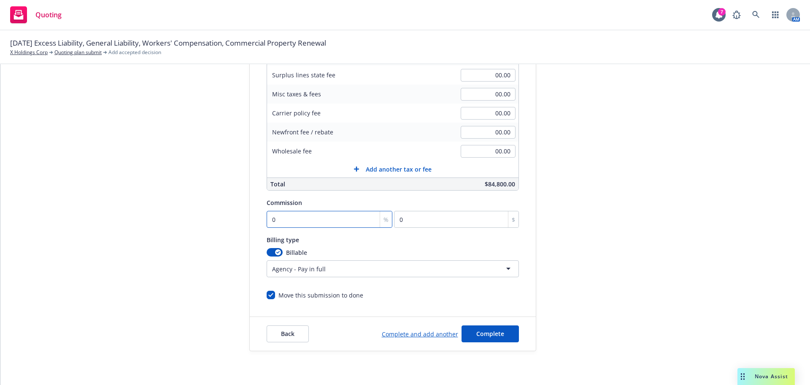
click at [325, 220] on input "0" at bounding box center [330, 219] width 126 height 17
click at [626, 244] on div "submission Carrier CRC Group Last updated 5/3, 6:25 PM" at bounding box center [612, 135] width 118 height 432
click at [276, 252] on icon "button" at bounding box center [277, 252] width 3 height 3
click at [481, 333] on span "Complete" at bounding box center [491, 333] width 28 height 8
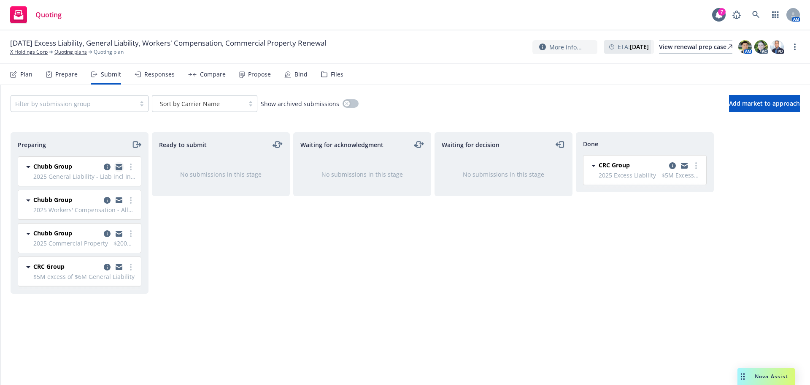
click at [119, 168] on icon "copy logging email" at bounding box center [119, 168] width 7 height 4
click at [132, 169] on link "more" at bounding box center [131, 167] width 10 height 10
click at [108, 233] on span "Add accepted decision" at bounding box center [93, 234] width 84 height 8
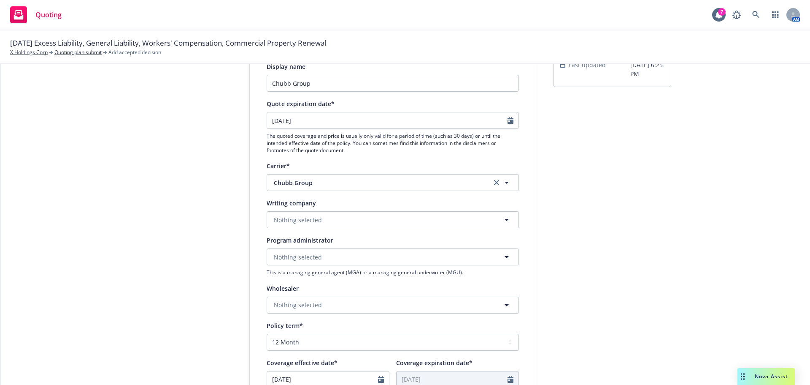
scroll to position [84, 0]
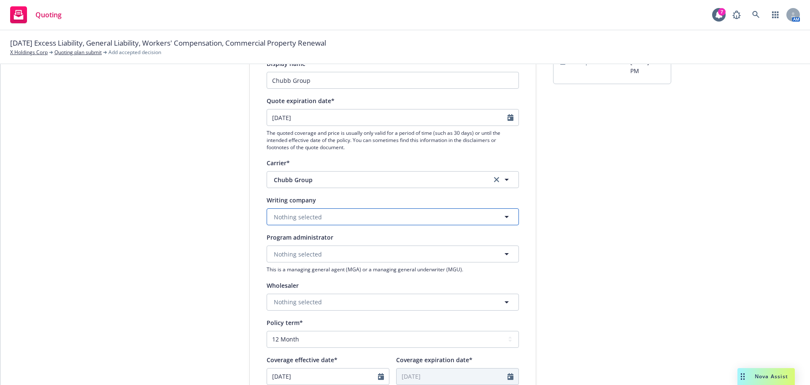
click at [320, 214] on button "Nothing selected" at bounding box center [393, 216] width 252 height 17
click at [317, 238] on strong "Federal Insurance Company" at bounding box center [316, 240] width 80 height 8
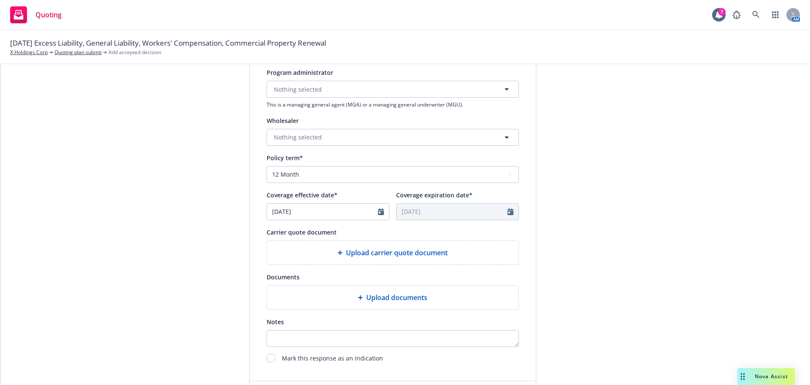
scroll to position [253, 0]
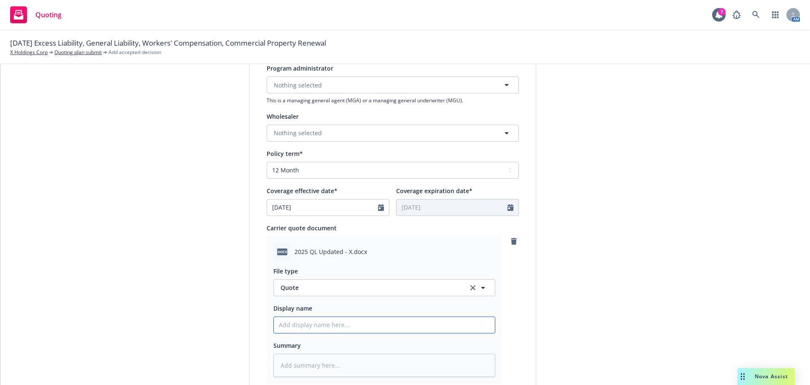
click at [296, 322] on input "Display name" at bounding box center [384, 325] width 221 height 16
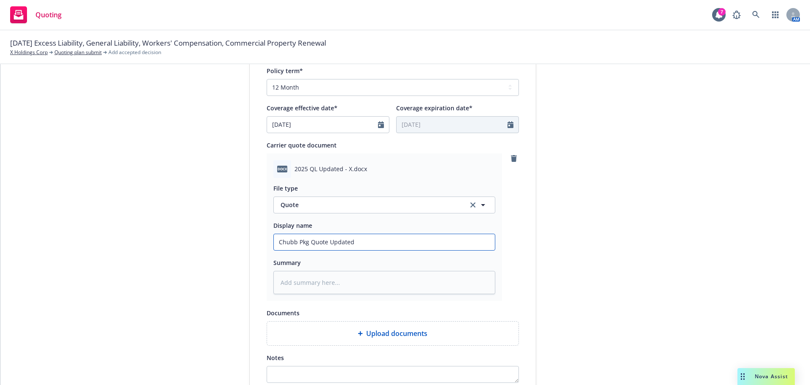
scroll to position [436, 0]
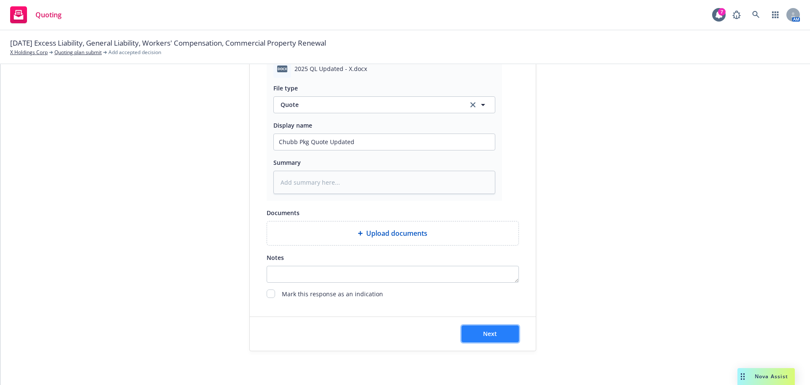
click at [497, 335] on button "Next" at bounding box center [490, 333] width 57 height 17
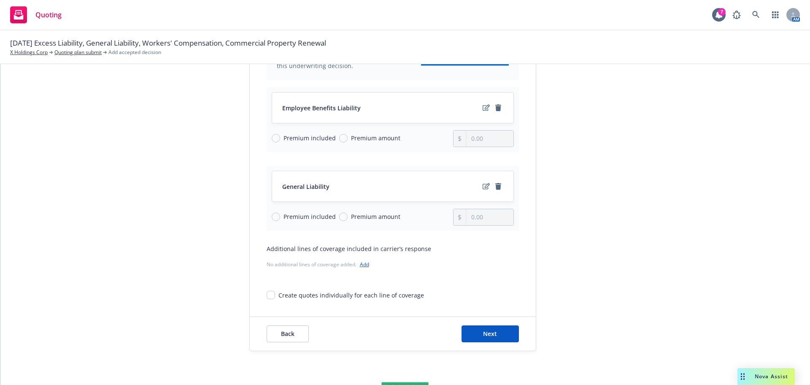
scroll to position [109, 0]
click at [483, 184] on icon "edit" at bounding box center [486, 186] width 7 height 7
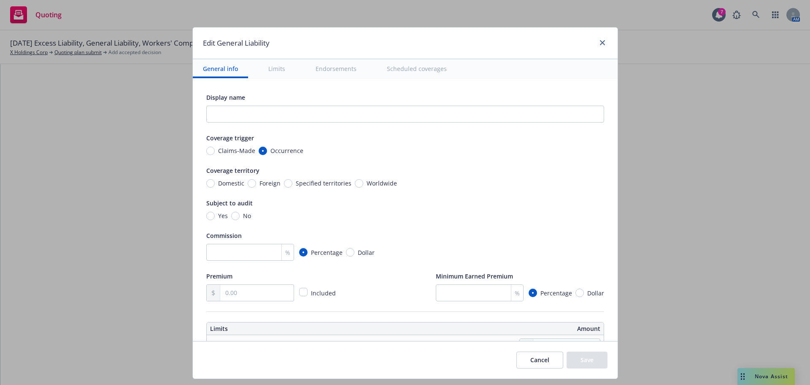
scroll to position [42, 0]
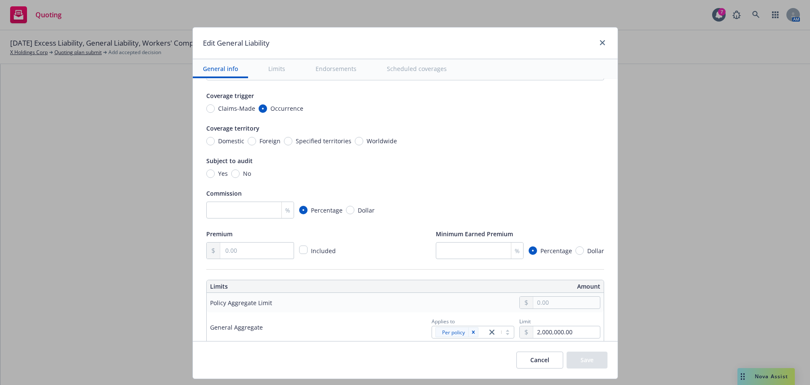
click at [363, 141] on span "Worldwide" at bounding box center [380, 140] width 34 height 9
click at [355, 141] on input "Worldwide" at bounding box center [359, 141] width 8 height 8
click at [207, 176] on input "Yes" at bounding box center [210, 173] width 8 height 8
click at [236, 210] on input "number" at bounding box center [250, 209] width 88 height 17
click at [431, 168] on div "Subject to audit Yes No" at bounding box center [405, 166] width 398 height 22
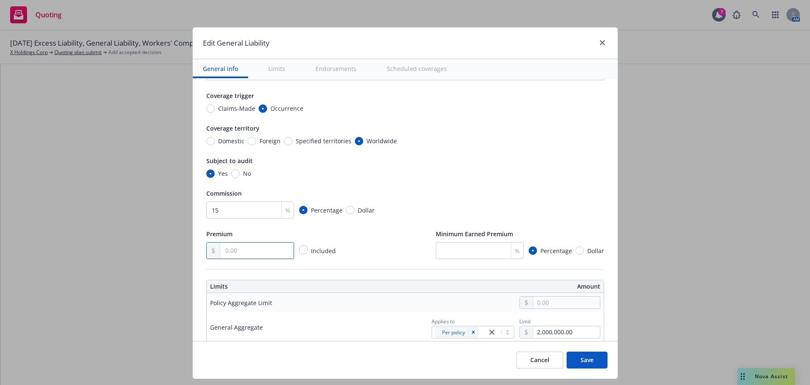
click at [257, 244] on input "text" at bounding box center [256, 250] width 73 height 16
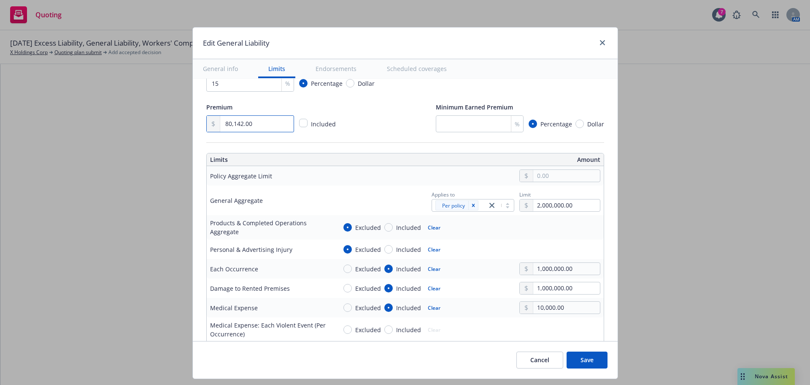
scroll to position [211, 0]
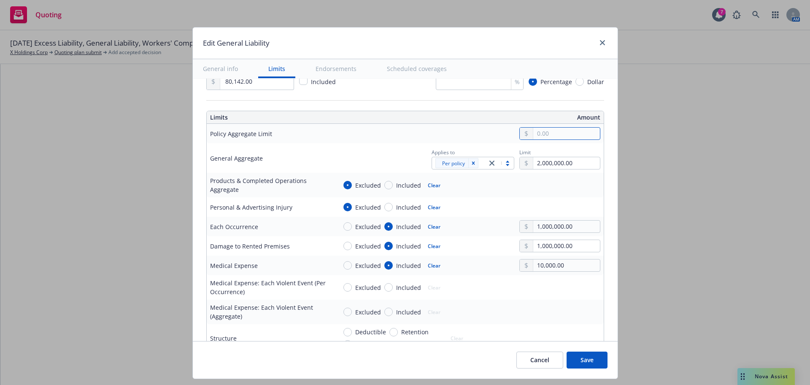
click at [569, 133] on input "text" at bounding box center [567, 133] width 66 height 12
click at [549, 184] on button "$2,000,000.00" at bounding box center [556, 186] width 73 height 16
drag, startPoint x: 569, startPoint y: 135, endPoint x: 516, endPoint y: 133, distance: 53.7
click at [520, 133] on div "2,000,000.00" at bounding box center [560, 133] width 81 height 13
click at [712, 152] on div "Edit General Liability General info Limits Endorsements Scheduled coverages Dis…" at bounding box center [405, 192] width 810 height 385
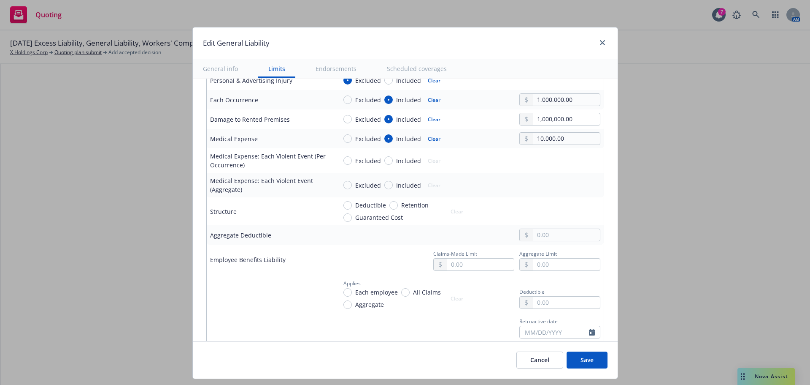
scroll to position [380, 0]
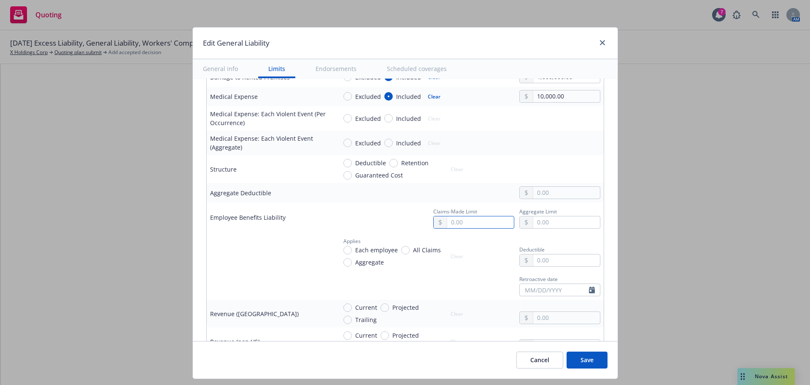
click at [481, 226] on input "text" at bounding box center [480, 222] width 66 height 12
click at [475, 256] on button "$1,000,000.00" at bounding box center [469, 259] width 73 height 16
click at [556, 227] on input "text" at bounding box center [567, 222] width 66 height 12
click at [541, 259] on button "$1,000,000.00" at bounding box center [556, 259] width 73 height 16
click at [549, 258] on input "text" at bounding box center [567, 260] width 66 height 12
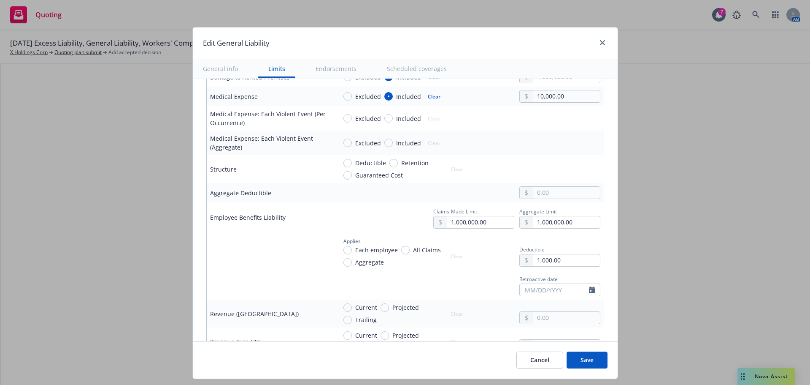
click at [352, 249] on span "Each employee" at bounding box center [375, 249] width 46 height 9
click at [347, 249] on input "Each employee" at bounding box center [348, 250] width 8 height 8
click at [533, 290] on input "text" at bounding box center [554, 290] width 69 height 12
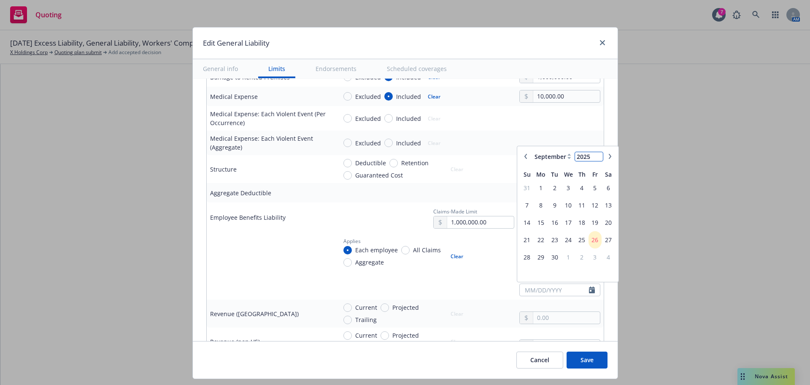
click at [586, 157] on input "2025" at bounding box center [588, 156] width 27 height 9
click at [523, 289] on input "text" at bounding box center [554, 290] width 69 height 12
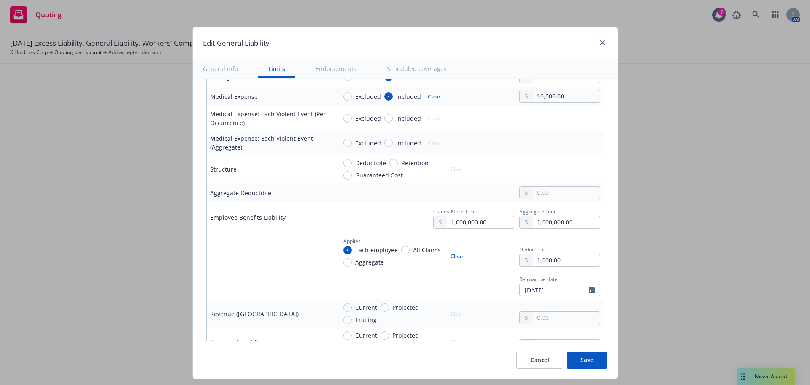
click at [398, 295] on div "Retroactive date 10/01/2013 January February March April May June July August S…" at bounding box center [469, 284] width 264 height 23
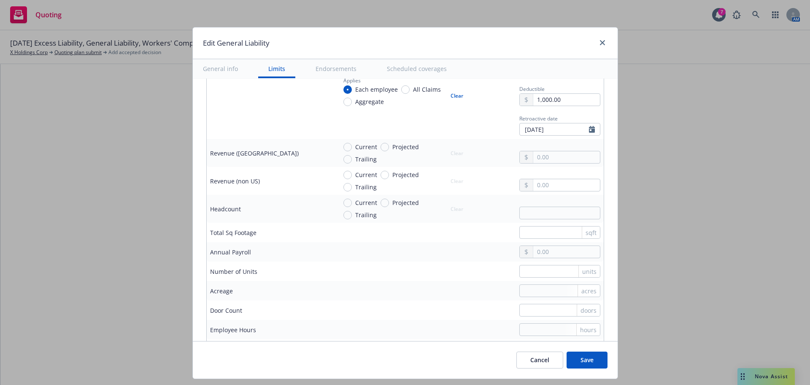
scroll to position [549, 0]
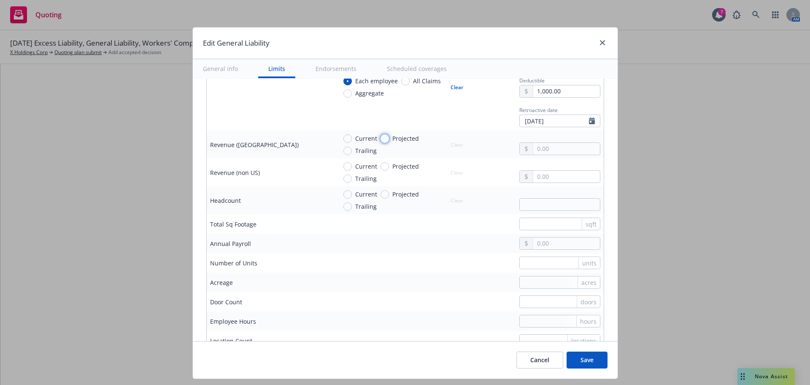
click at [381, 140] on input "Projected" at bounding box center [385, 138] width 8 height 8
click at [550, 148] on input "text" at bounding box center [567, 149] width 66 height 12
click at [554, 180] on input "text" at bounding box center [567, 177] width 66 height 12
click at [381, 165] on input "Projected" at bounding box center [385, 166] width 8 height 8
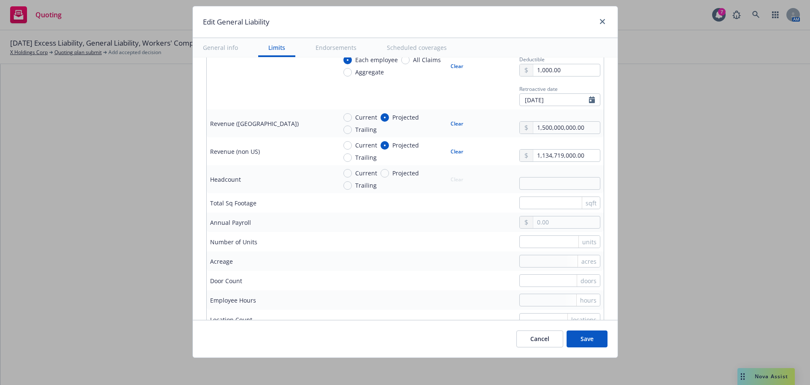
click at [590, 336] on button "Save" at bounding box center [587, 338] width 41 height 17
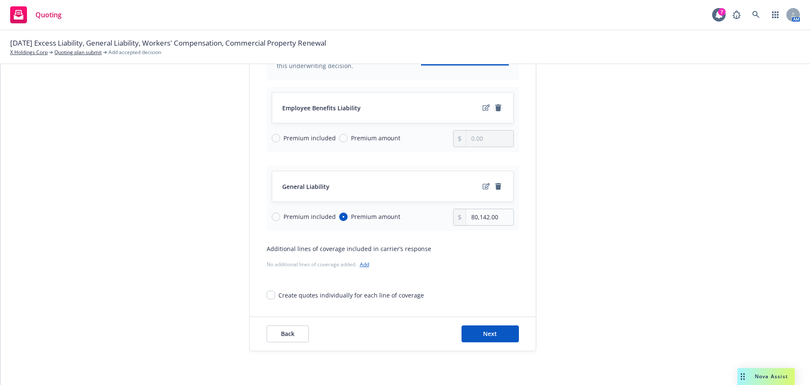
click at [498, 108] on icon "remove" at bounding box center [498, 107] width 7 height 7
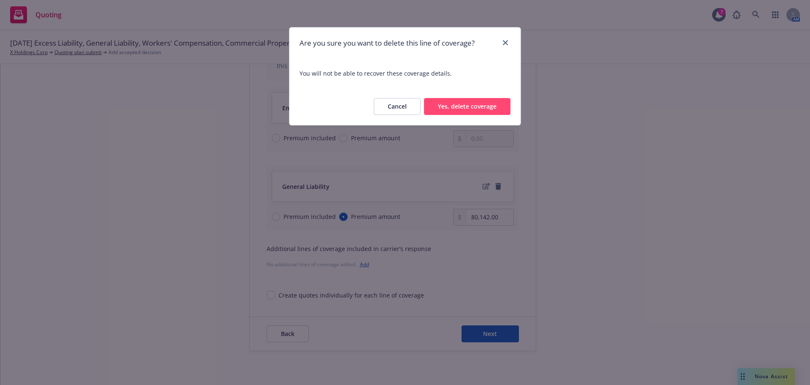
click at [483, 107] on button "Yes, delete coverage" at bounding box center [467, 106] width 87 height 17
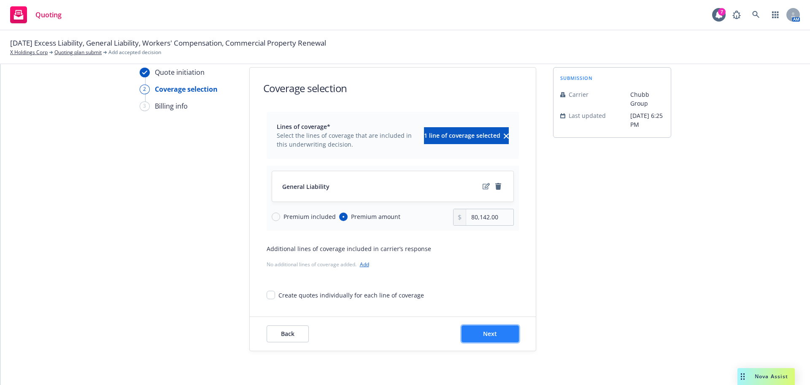
click at [497, 336] on button "Next" at bounding box center [490, 333] width 57 height 17
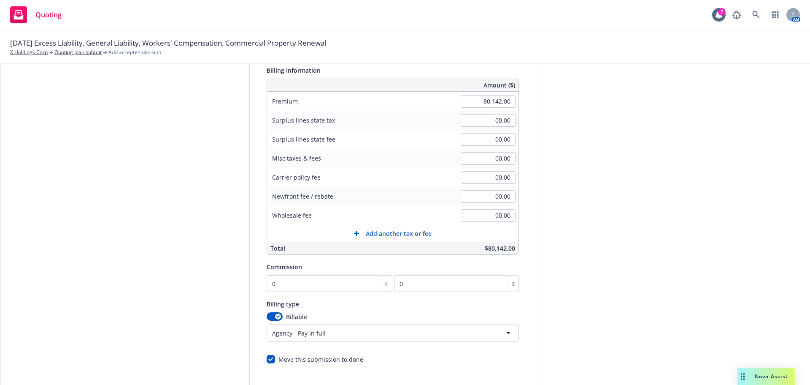
scroll to position [115, 0]
click at [314, 279] on input "0" at bounding box center [330, 282] width 126 height 17
click at [267, 314] on button "button" at bounding box center [275, 316] width 16 height 8
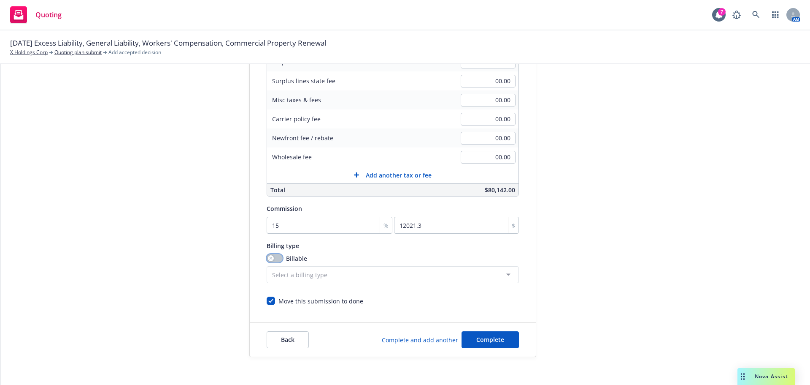
scroll to position [179, 0]
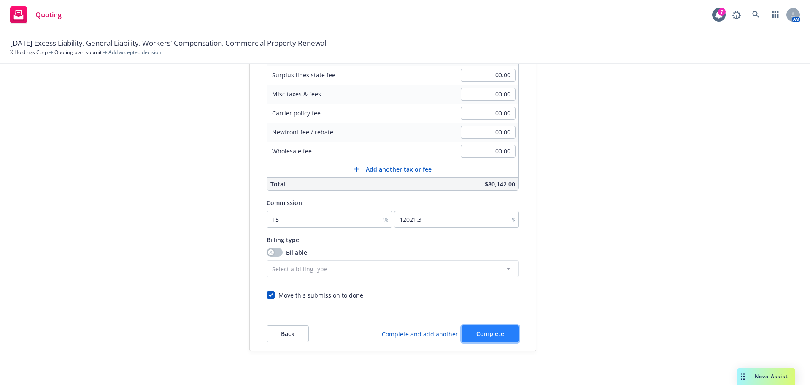
click at [477, 335] on span "Complete" at bounding box center [491, 333] width 28 height 8
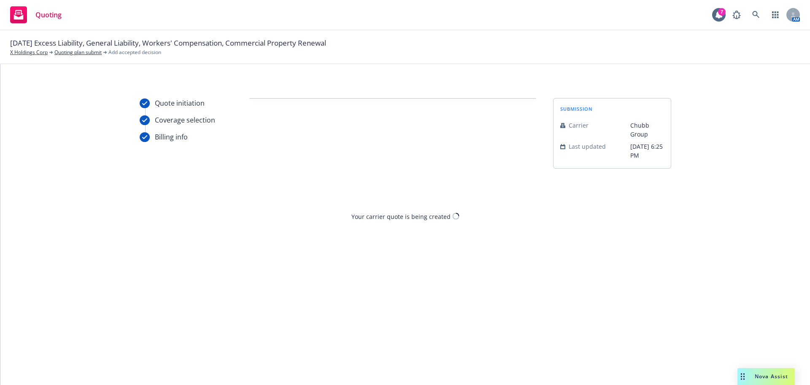
scroll to position [0, 0]
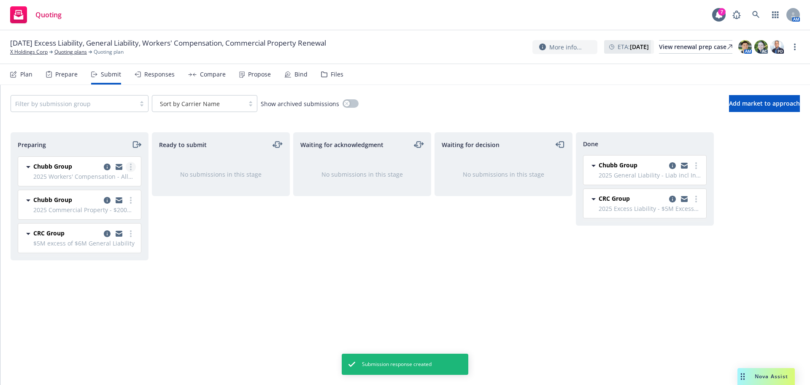
click at [133, 166] on link "more" at bounding box center [131, 167] width 10 height 10
click at [113, 233] on span "Add accepted decision" at bounding box center [93, 234] width 84 height 8
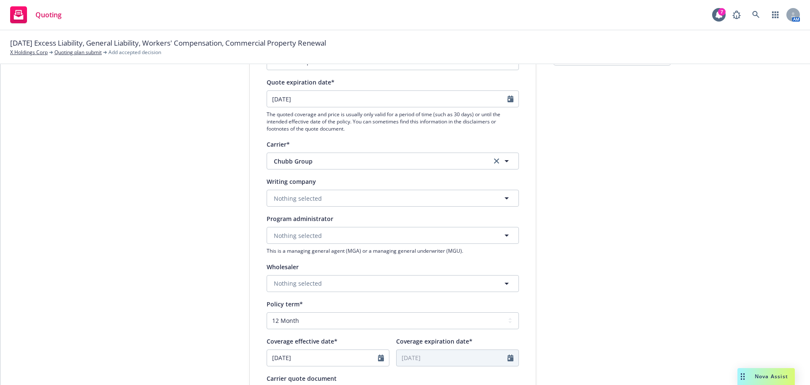
scroll to position [127, 0]
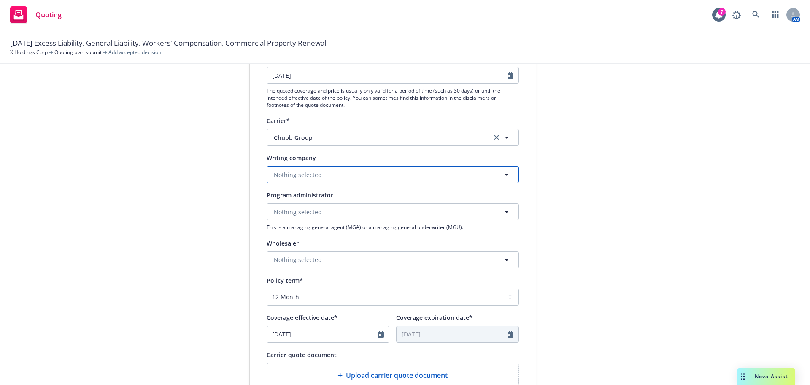
click at [310, 180] on button "Nothing selected" at bounding box center [393, 174] width 252 height 17
click at [323, 217] on div "Federal Insurance Company Domestic - 20281" at bounding box center [393, 202] width 251 height 31
click at [373, 172] on span "Federal Insurance Company" at bounding box center [376, 174] width 205 height 9
click at [370, 204] on span "Domestic - 18279" at bounding box center [331, 207] width 111 height 9
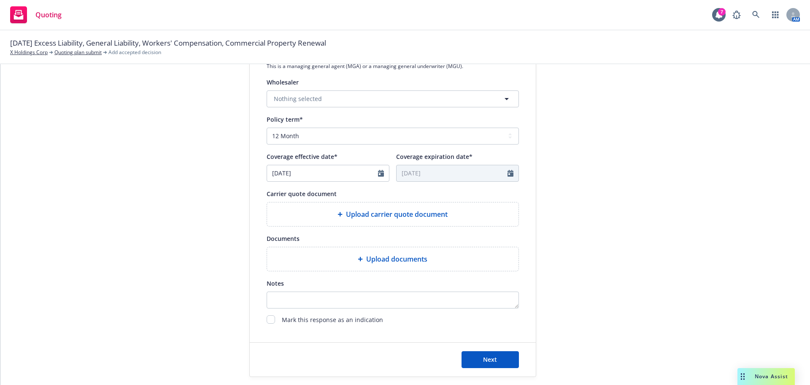
scroll to position [295, 0]
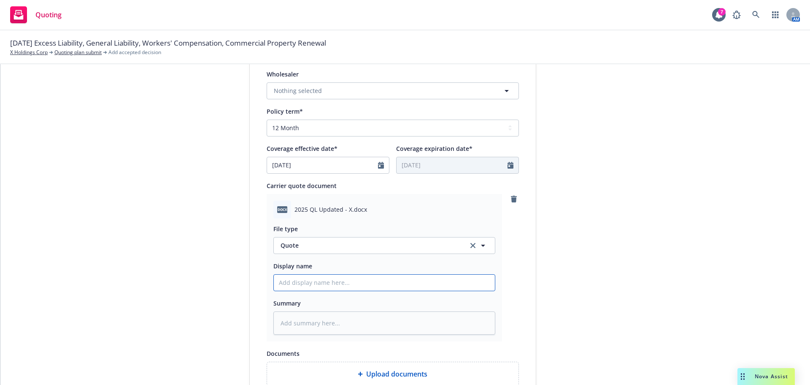
click at [295, 284] on input "Display name" at bounding box center [384, 282] width 221 height 16
paste input "Chubb Pkg Quote Updated"
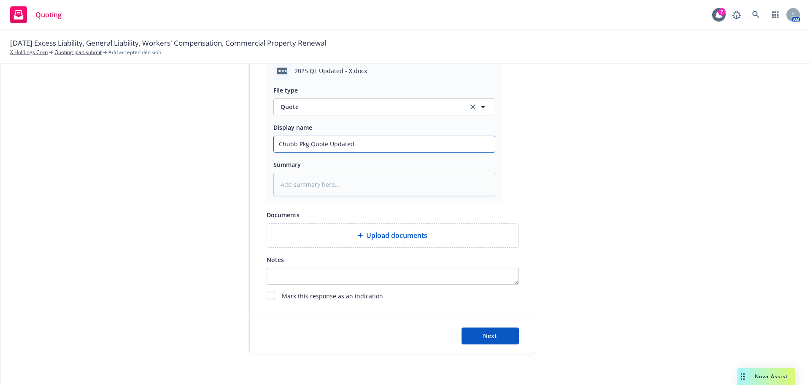
scroll to position [436, 0]
click at [305, 143] on input "Chubb Pkg Quote Updated" at bounding box center [384, 142] width 221 height 16
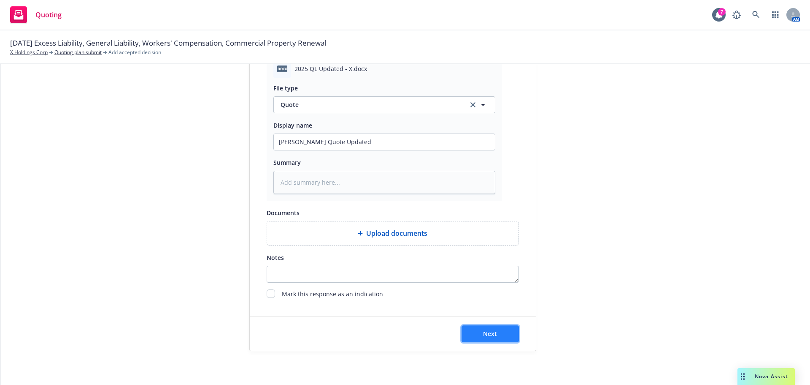
click at [500, 328] on button "Next" at bounding box center [490, 333] width 57 height 17
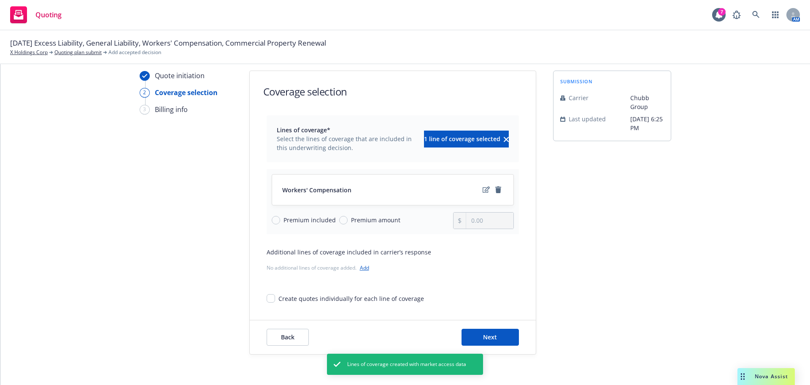
scroll to position [31, 0]
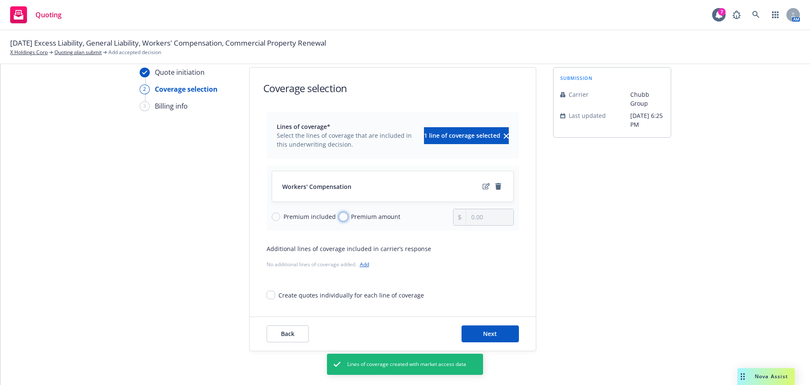
drag, startPoint x: 336, startPoint y: 217, endPoint x: 465, endPoint y: 219, distance: 128.3
click at [339, 217] on input "Premium amount" at bounding box center [343, 216] width 8 height 8
drag, startPoint x: 498, startPoint y: 220, endPoint x: 465, endPoint y: 220, distance: 32.5
click at [466, 220] on input "0.00" at bounding box center [489, 217] width 47 height 16
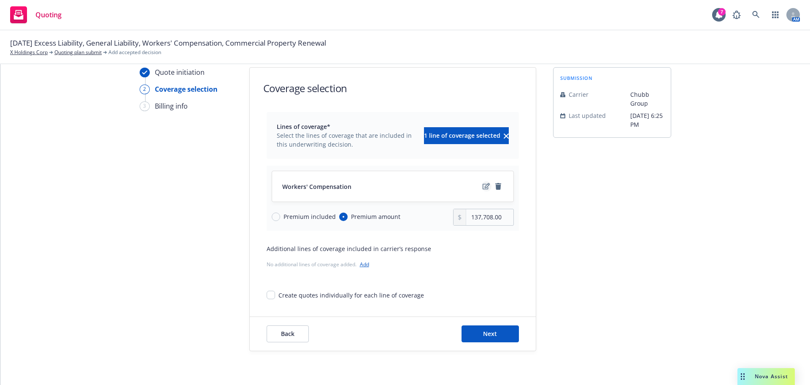
click at [484, 184] on icon "edit" at bounding box center [486, 186] width 7 height 6
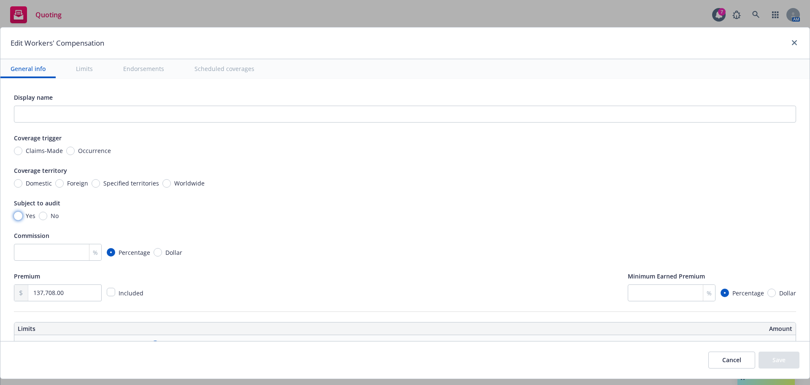
click at [17, 217] on input "Yes" at bounding box center [18, 215] width 8 height 8
click at [22, 183] on input "Domestic" at bounding box center [18, 183] width 8 height 8
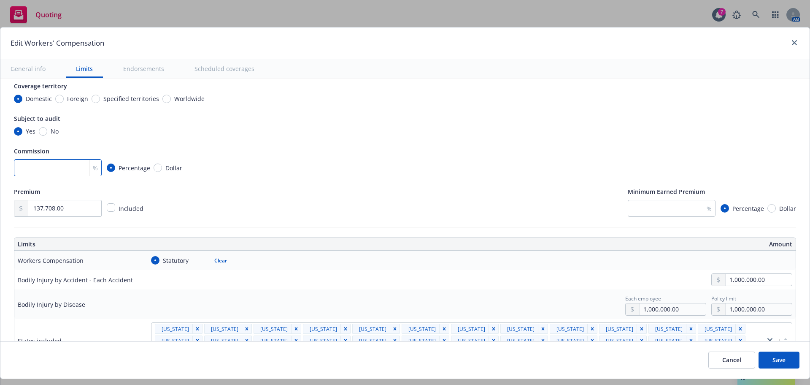
click at [64, 164] on input "number" at bounding box center [58, 167] width 88 height 17
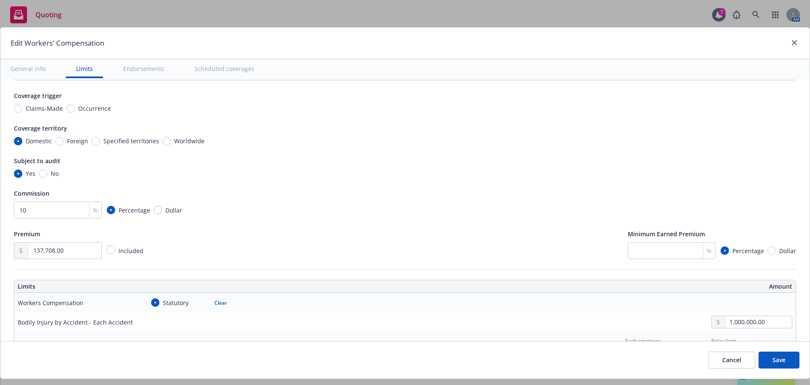
click at [414, 201] on div "Commission 10 % Percentage Dollar" at bounding box center [405, 203] width 783 height 30
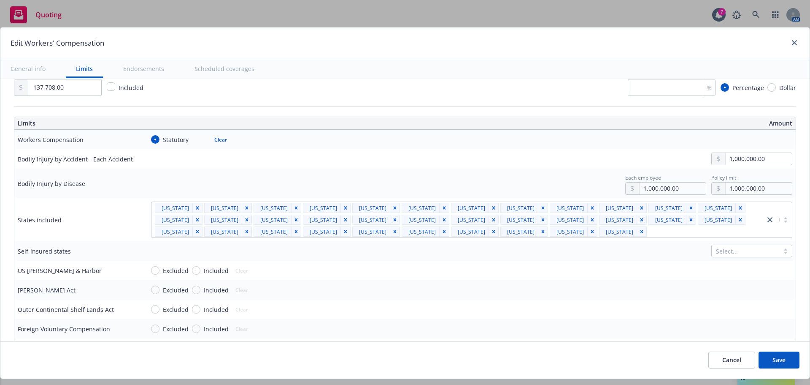
scroll to position [253, 0]
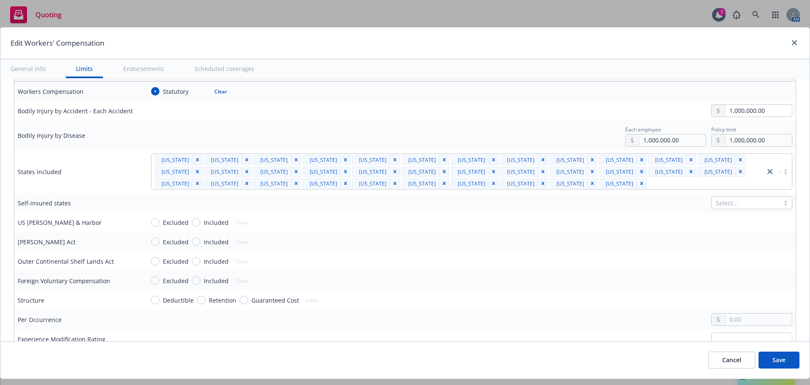
click at [779, 361] on button "Save" at bounding box center [779, 359] width 41 height 17
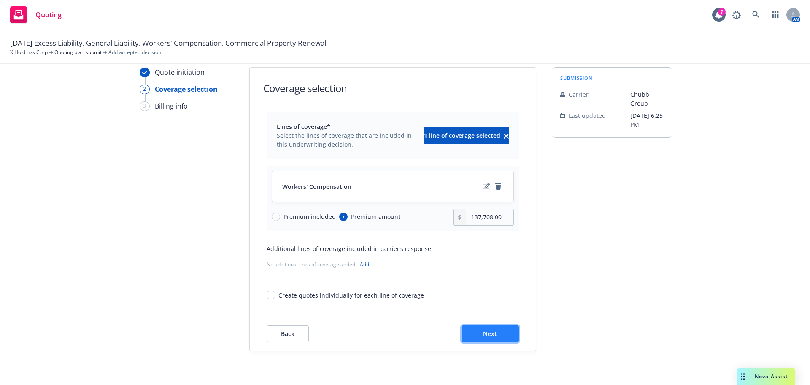
click at [498, 330] on button "Next" at bounding box center [490, 333] width 57 height 17
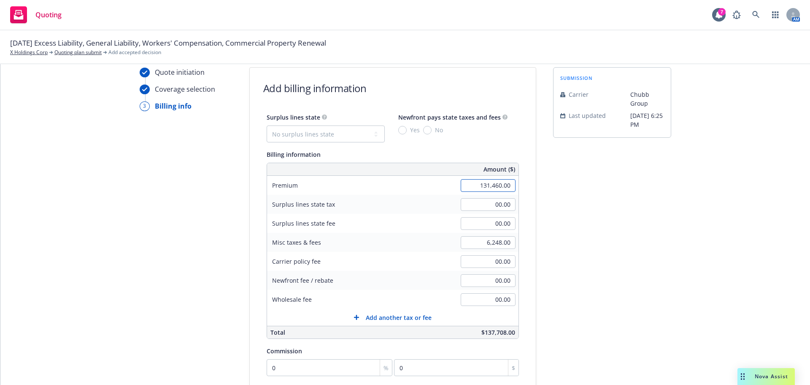
click at [490, 184] on input "131,460.00" at bounding box center [488, 185] width 55 height 13
click at [484, 244] on input "6,248.00" at bounding box center [488, 242] width 55 height 13
click at [668, 214] on div "Quote initiation Coverage selection 3 Billing info Add billing information Surp…" at bounding box center [406, 283] width 790 height 432
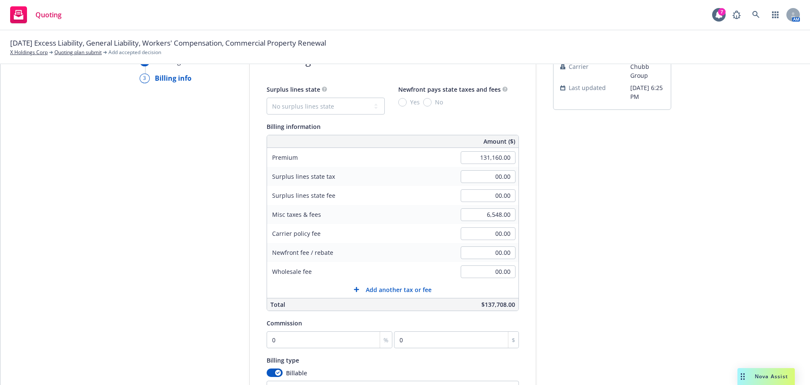
scroll to position [115, 0]
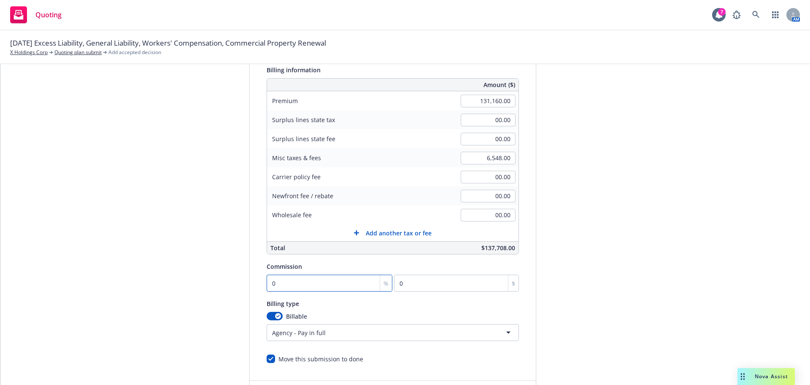
click at [335, 287] on input "0" at bounding box center [330, 282] width 126 height 17
click at [673, 249] on div "Quote initiation Coverage selection 3 Billing info Add billing information Surp…" at bounding box center [406, 199] width 790 height 432
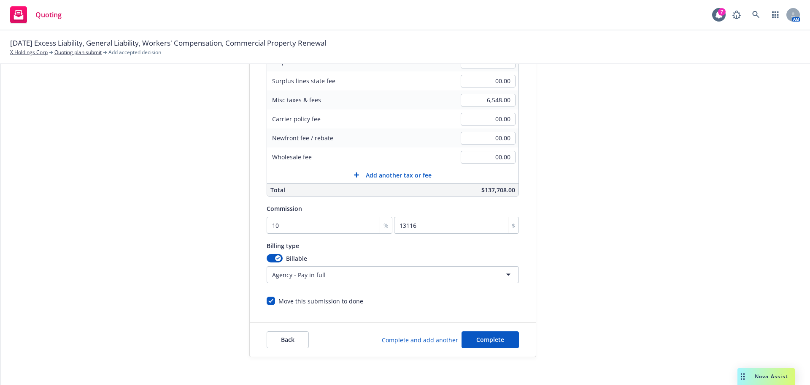
scroll to position [179, 0]
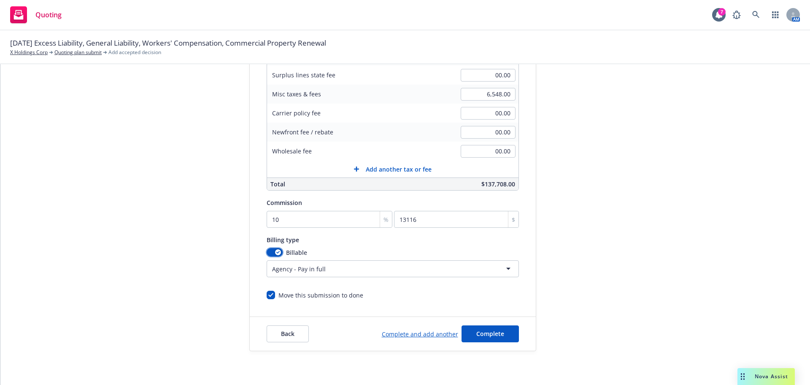
drag, startPoint x: 271, startPoint y: 250, endPoint x: 288, endPoint y: 252, distance: 17.9
click at [275, 250] on div "button" at bounding box center [278, 252] width 6 height 6
click at [490, 333] on span "Complete" at bounding box center [491, 333] width 28 height 8
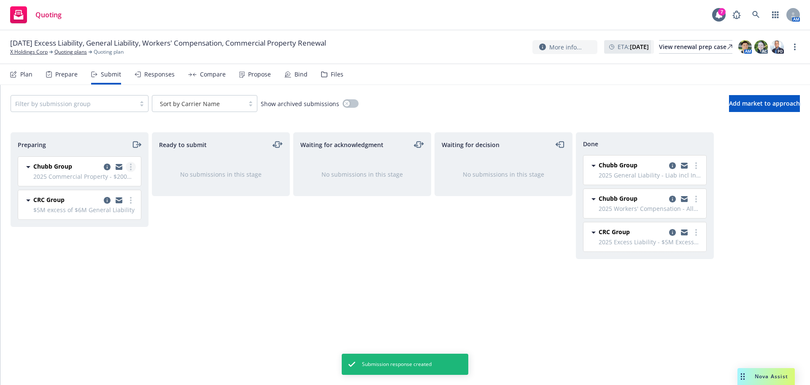
click at [130, 168] on icon "more" at bounding box center [131, 166] width 2 height 7
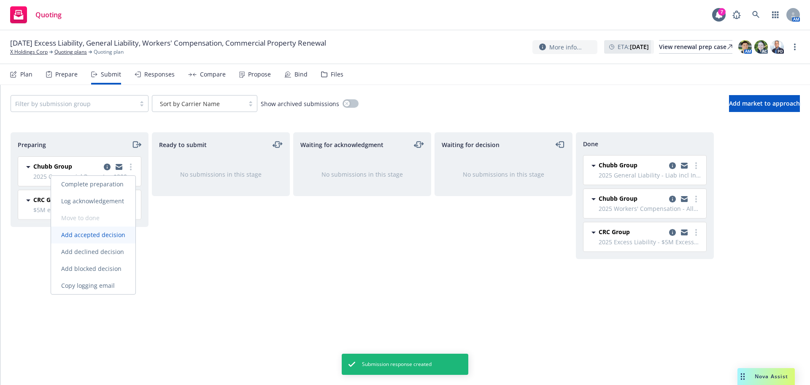
click at [114, 236] on span "Add accepted decision" at bounding box center [93, 234] width 84 height 8
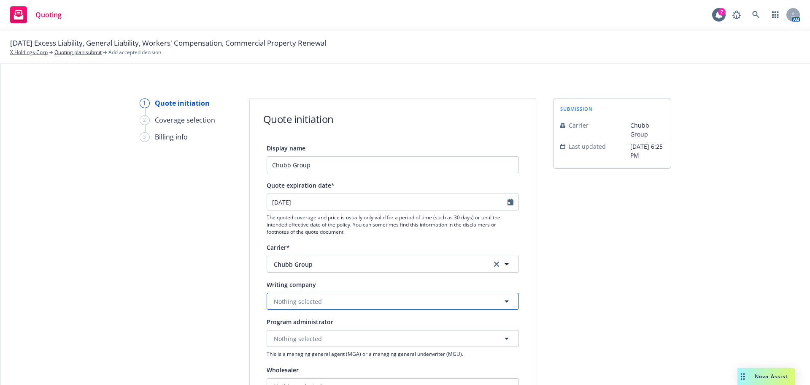
click at [300, 303] on span "Nothing selected" at bounding box center [298, 301] width 48 height 9
drag, startPoint x: 326, startPoint y: 250, endPoint x: 327, endPoint y: 255, distance: 4.7
click at [326, 252] on div "Carrier*" at bounding box center [393, 247] width 252 height 10
click at [295, 307] on button "Nothing selected" at bounding box center [393, 301] width 252 height 17
click at [303, 322] on strong "Federal Insurance Company" at bounding box center [316, 325] width 80 height 8
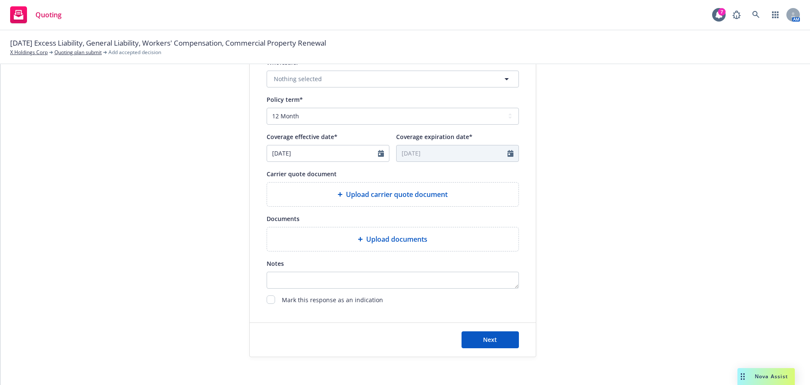
scroll to position [313, 0]
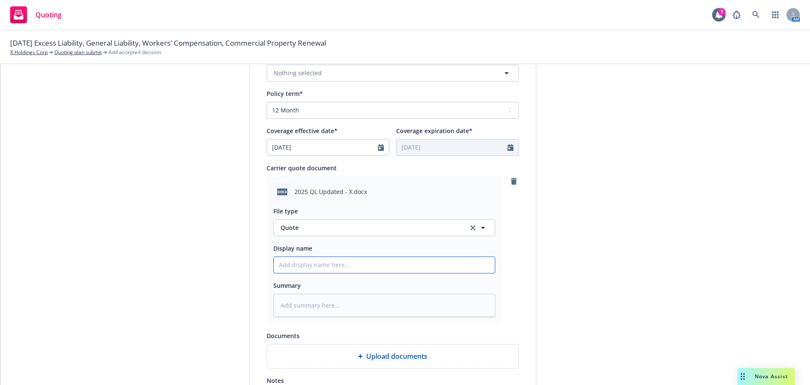
click at [320, 264] on input "Display name" at bounding box center [384, 265] width 221 height 16
paste input "Chubb Pkg Quote Updated"
click at [305, 264] on input "Chubb Pkg Quote Updated" at bounding box center [384, 265] width 221 height 16
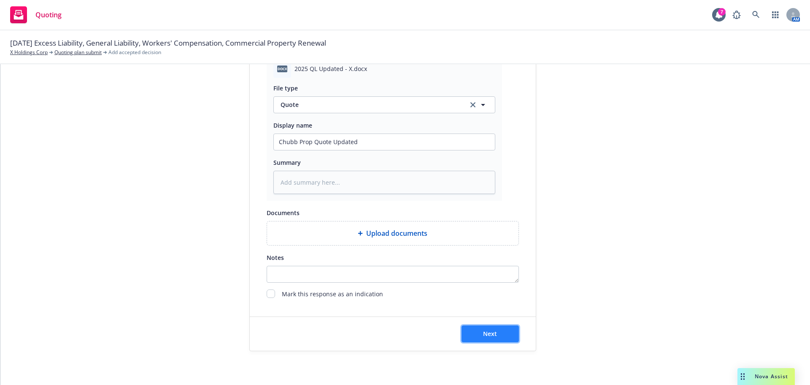
click at [483, 326] on button "Next" at bounding box center [490, 333] width 57 height 17
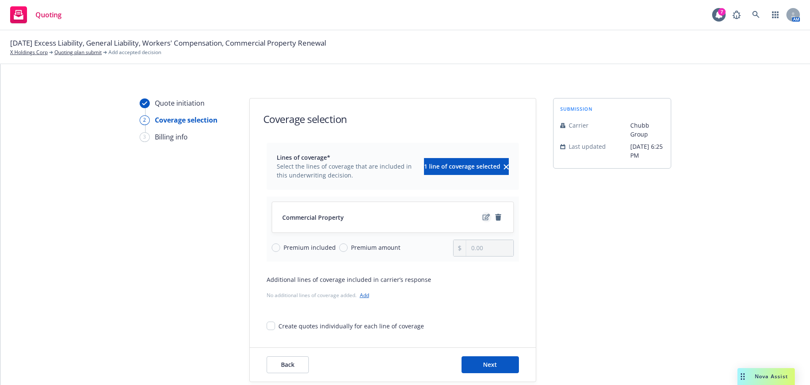
click at [485, 218] on icon "edit" at bounding box center [486, 217] width 7 height 7
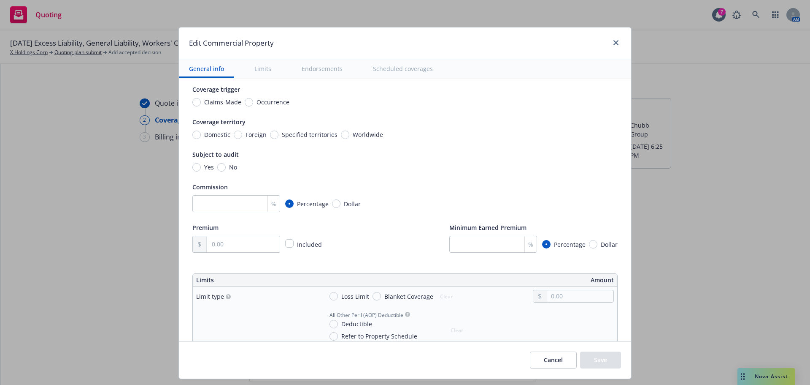
scroll to position [84, 0]
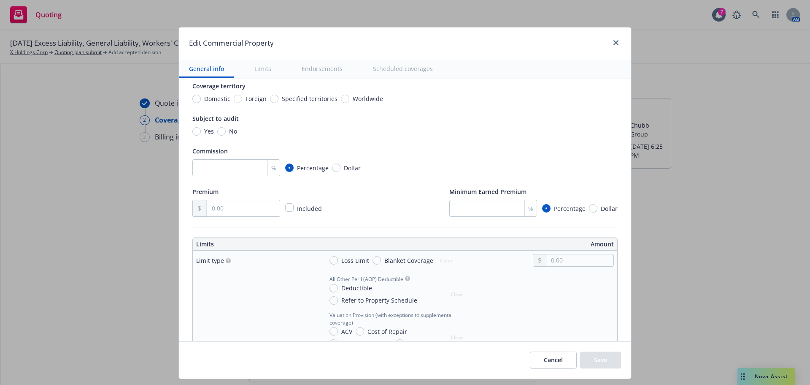
click at [338, 260] on span "Loss Limit" at bounding box center [353, 260] width 31 height 9
click at [336, 260] on input "Loss Limit" at bounding box center [334, 260] width 8 height 8
click at [567, 264] on input "text" at bounding box center [580, 260] width 66 height 12
click at [713, 219] on div "Edit Commercial Property General info Limits Endorsements Scheduled coverages D…" at bounding box center [405, 192] width 810 height 385
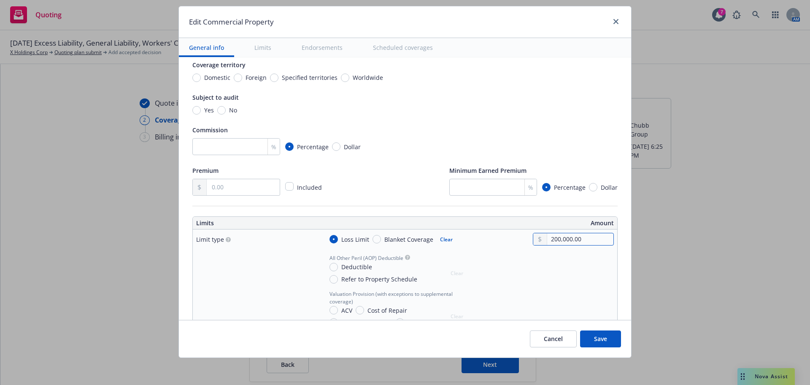
drag, startPoint x: 593, startPoint y: 241, endPoint x: 526, endPoint y: 243, distance: 67.1
click at [533, 243] on div "200,000.00" at bounding box center [573, 239] width 81 height 13
click at [723, 192] on div "Edit Commercial Property General info Limits Endorsements Scheduled coverages D…" at bounding box center [405, 192] width 810 height 385
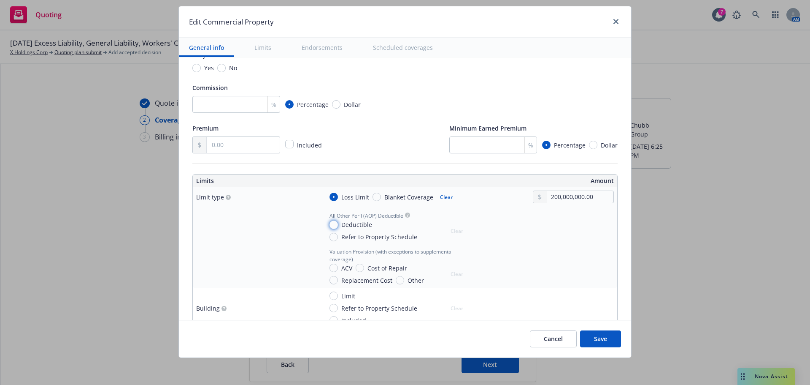
click at [330, 226] on input "Deductible" at bounding box center [334, 224] width 8 height 8
click at [564, 236] on input "text" at bounding box center [580, 235] width 66 height 12
drag, startPoint x: 327, startPoint y: 279, endPoint x: 351, endPoint y: 282, distance: 23.9
click at [330, 280] on input "Replacement Cost" at bounding box center [334, 280] width 8 height 8
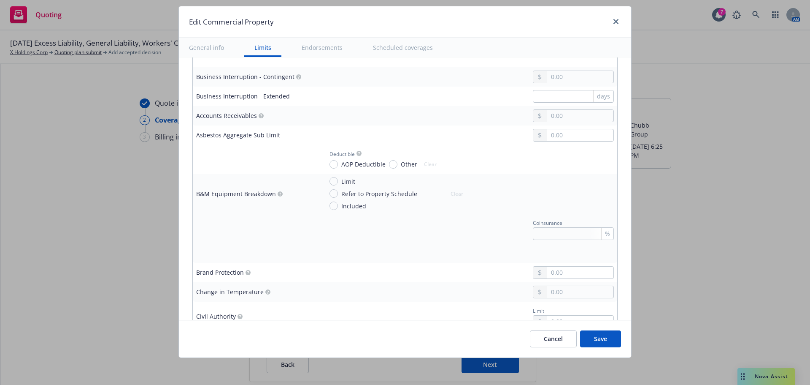
scroll to position [633, 0]
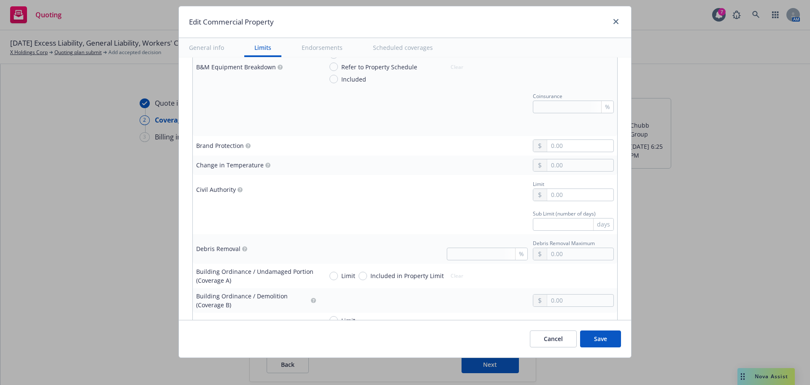
click at [589, 340] on button "Save" at bounding box center [600, 338] width 41 height 17
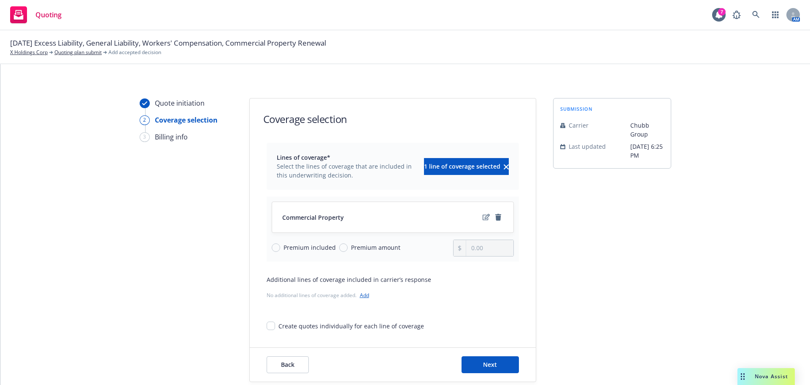
click at [339, 249] on div "Premium amount" at bounding box center [369, 247] width 61 height 9
click at [339, 249] on input "Premium amount" at bounding box center [343, 247] width 8 height 8
drag, startPoint x: 474, startPoint y: 249, endPoint x: 436, endPoint y: 251, distance: 38.4
click at [453, 249] on div "0.00" at bounding box center [483, 247] width 61 height 17
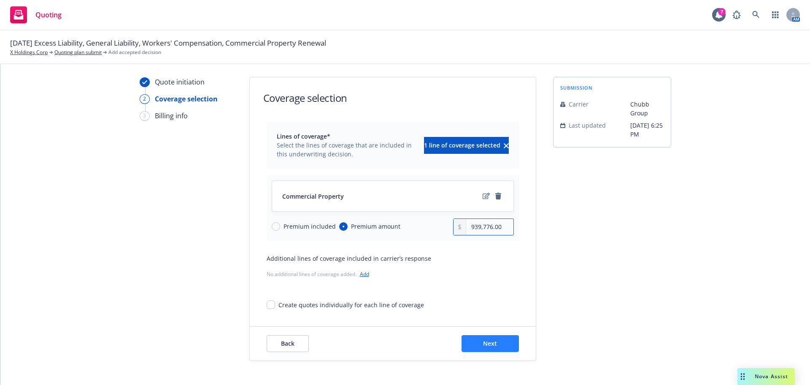
scroll to position [31, 0]
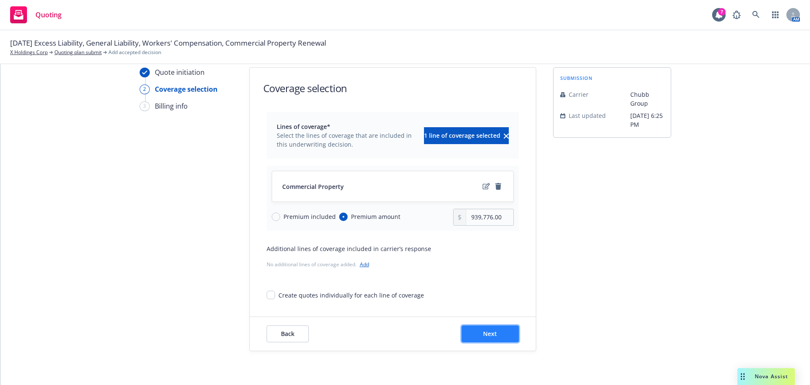
click at [483, 332] on span "Next" at bounding box center [490, 333] width 14 height 8
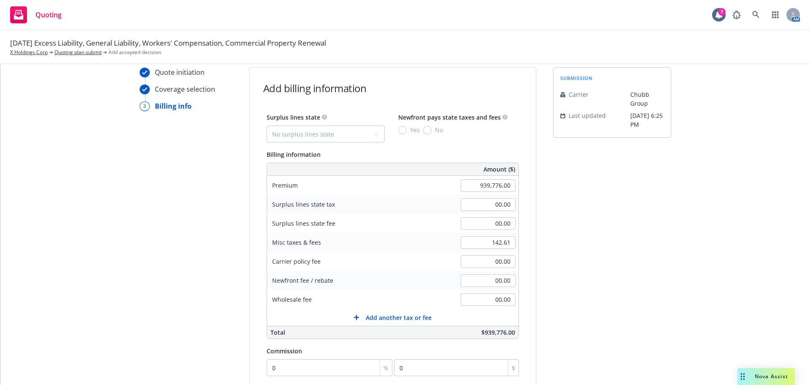
click at [676, 304] on div "Quote initiation Coverage selection 3 Billing info Add billing information Surp…" at bounding box center [406, 283] width 790 height 432
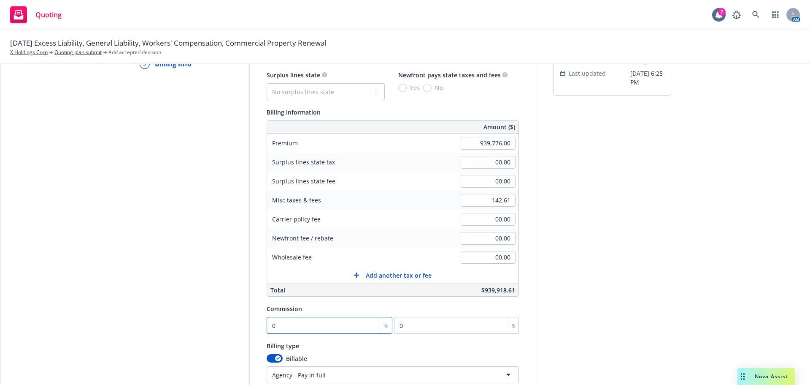
click at [283, 331] on input "0" at bounding box center [330, 325] width 126 height 17
click at [783, 281] on div "Quote initiation Coverage selection 3 Billing info Add billing information Surp…" at bounding box center [406, 241] width 790 height 432
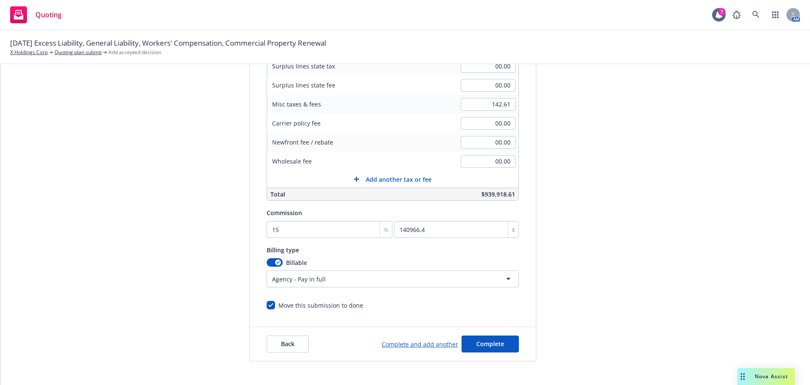
scroll to position [179, 0]
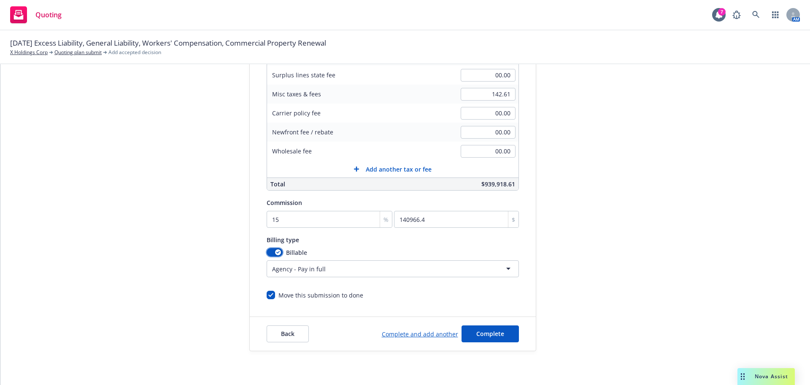
click at [276, 252] on icon "button" at bounding box center [277, 252] width 3 height 3
click at [496, 332] on span "Complete" at bounding box center [491, 333] width 28 height 8
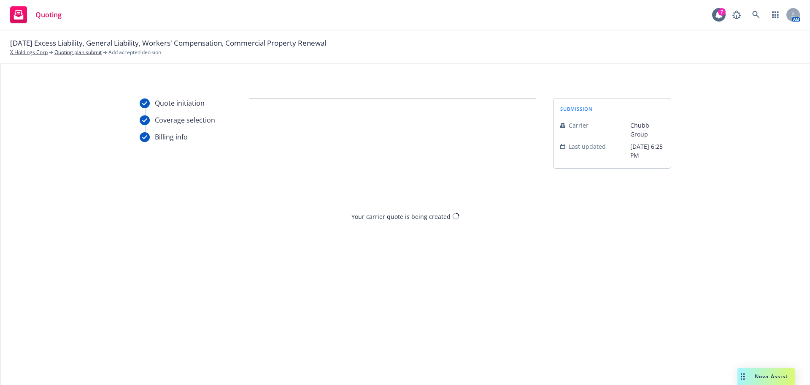
scroll to position [0, 0]
